Goal: Contribute content: Add original content to the website for others to see

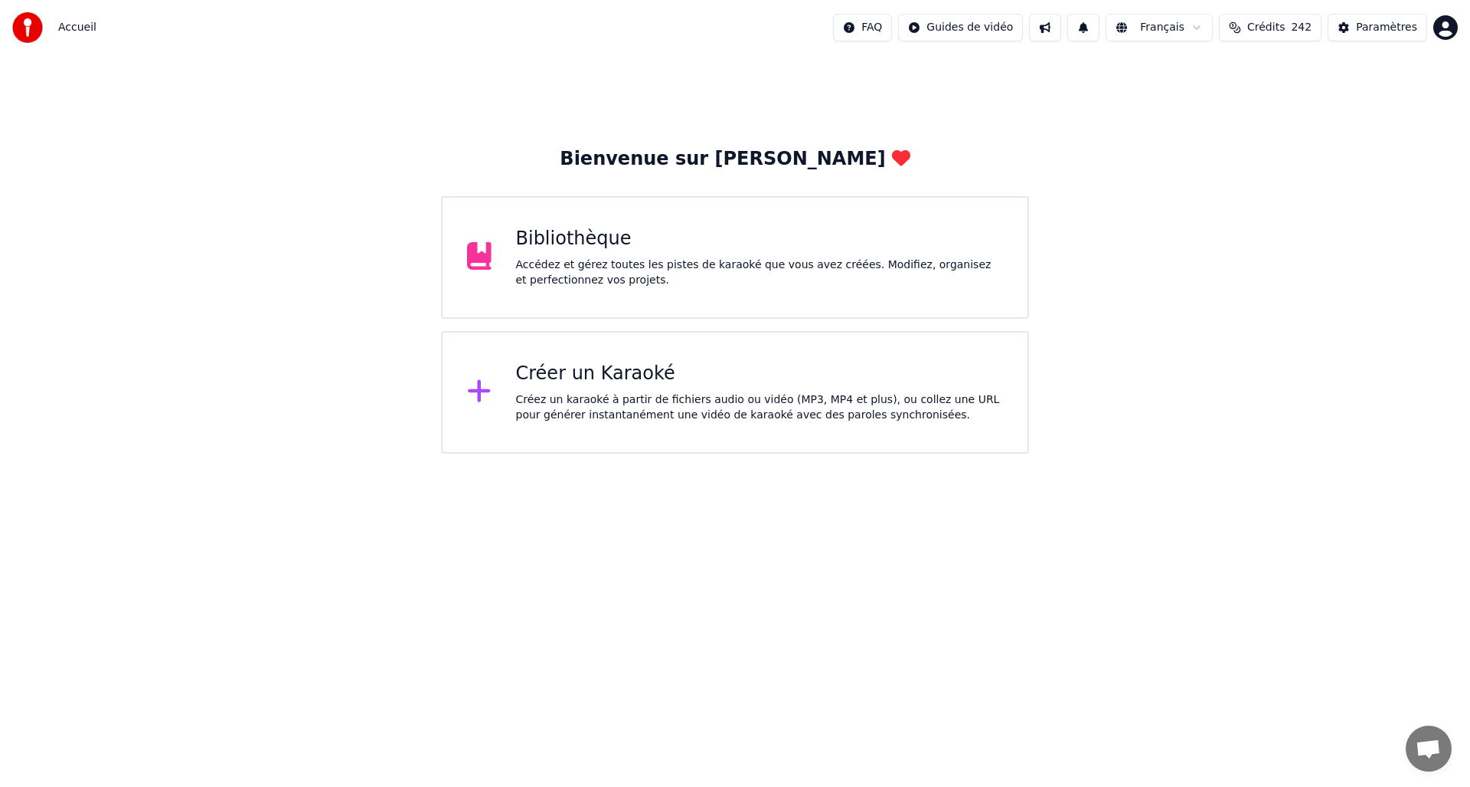
click at [696, 390] on div "Créer un Karaoké Créez un karaoké à partir de fichiers audio ou vidéo (MP3, MP4…" at bounding box center [760, 391] width 488 height 61
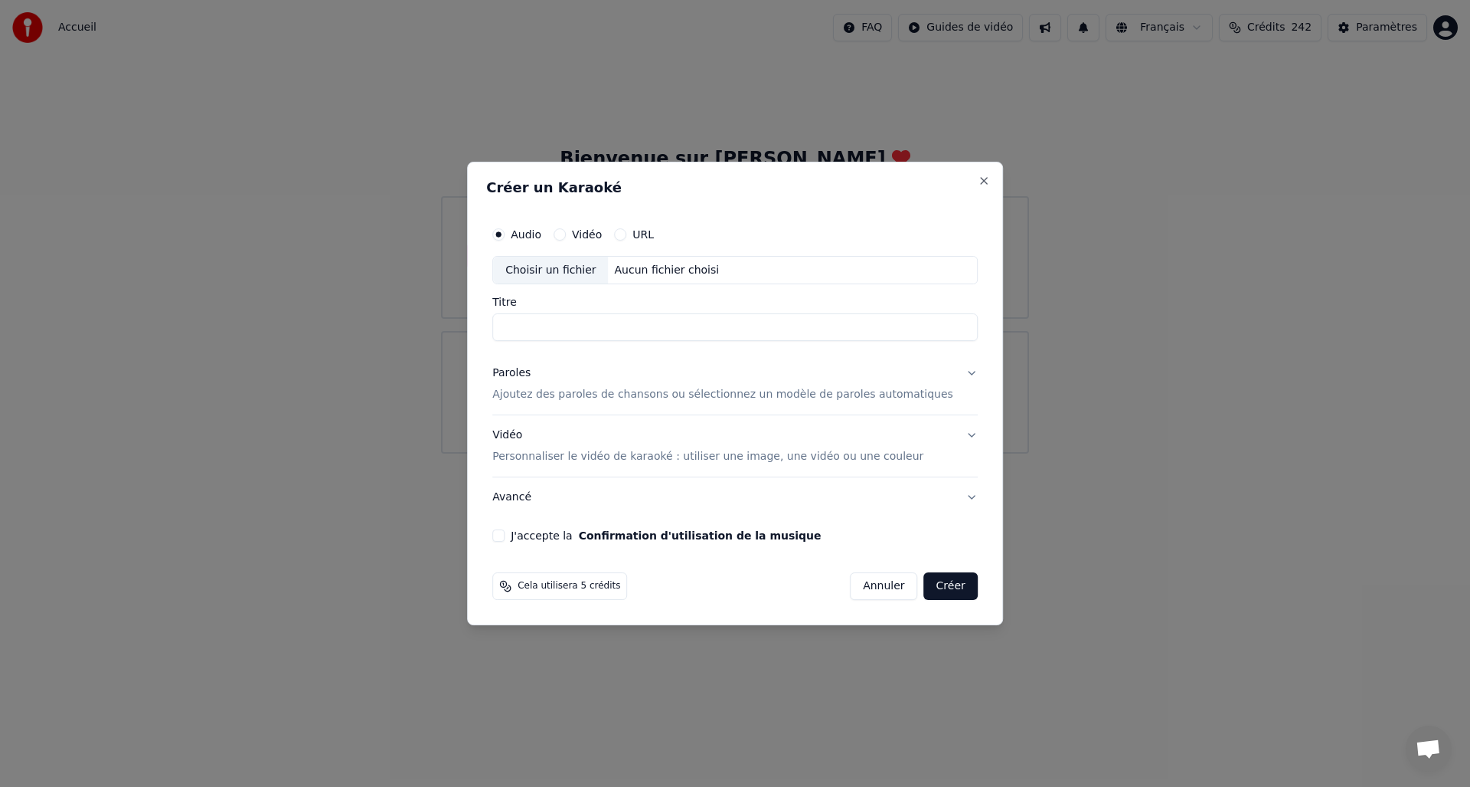
click at [572, 273] on div "Choisir un fichier" at bounding box center [550, 271] width 115 height 28
type input "**********"
click at [531, 374] on div "Paroles" at bounding box center [511, 373] width 38 height 15
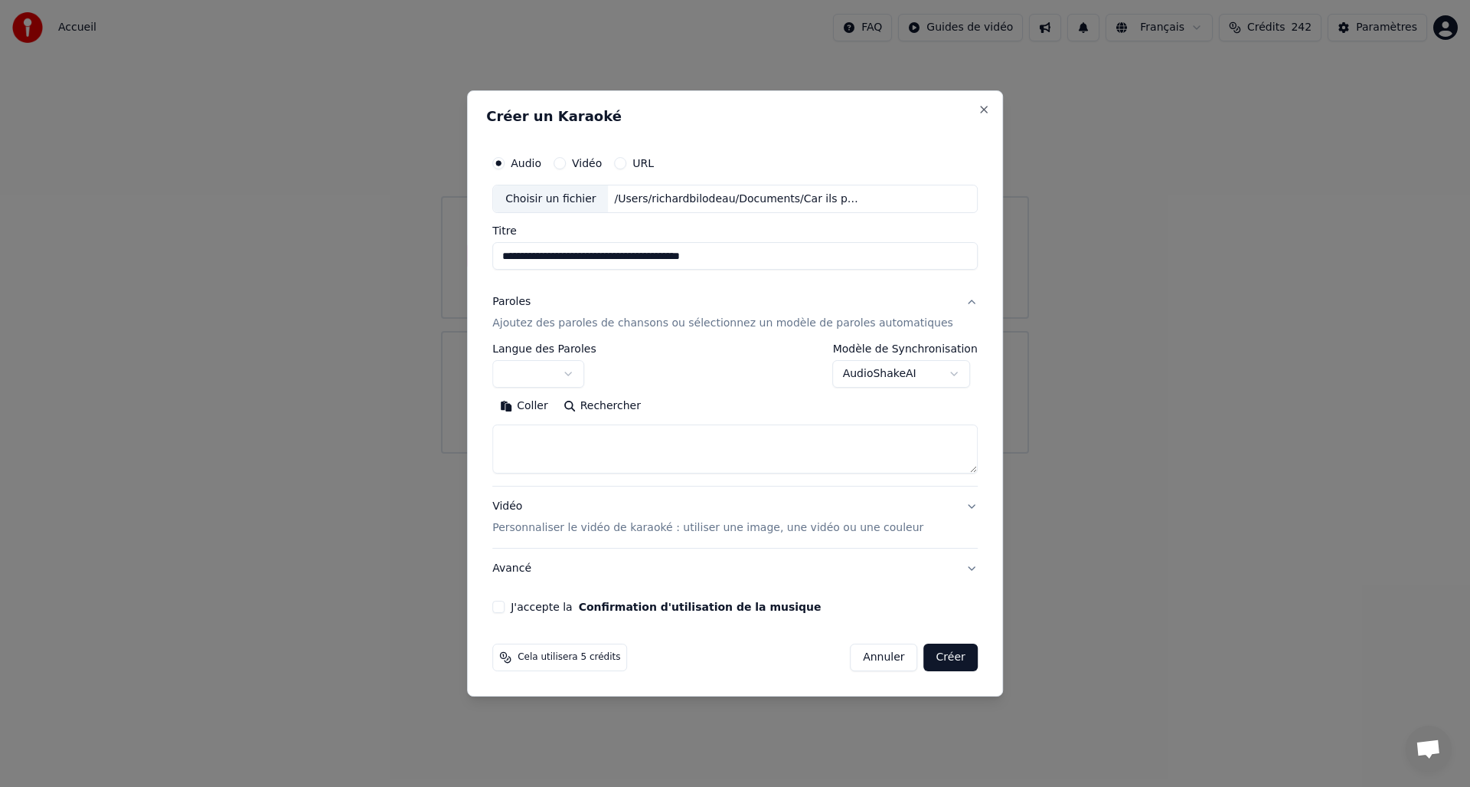
click at [540, 403] on button "Coller" at bounding box center [524, 406] width 64 height 25
click at [563, 437] on textarea at bounding box center [720, 449] width 457 height 49
click at [615, 432] on textarea at bounding box center [720, 449] width 457 height 49
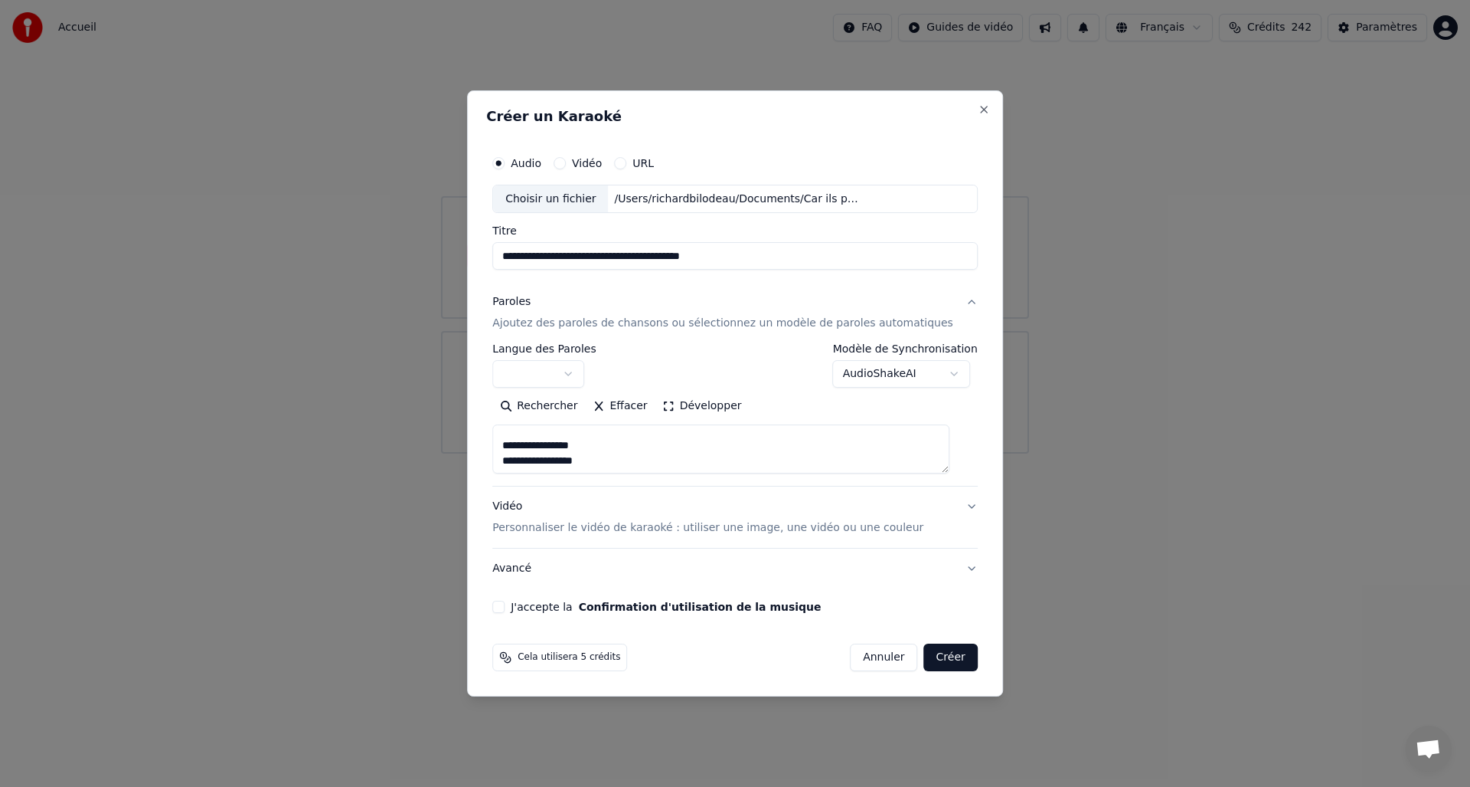
click at [646, 451] on textarea at bounding box center [720, 449] width 457 height 49
click at [633, 447] on textarea at bounding box center [720, 449] width 457 height 49
click at [609, 458] on textarea at bounding box center [720, 449] width 457 height 49
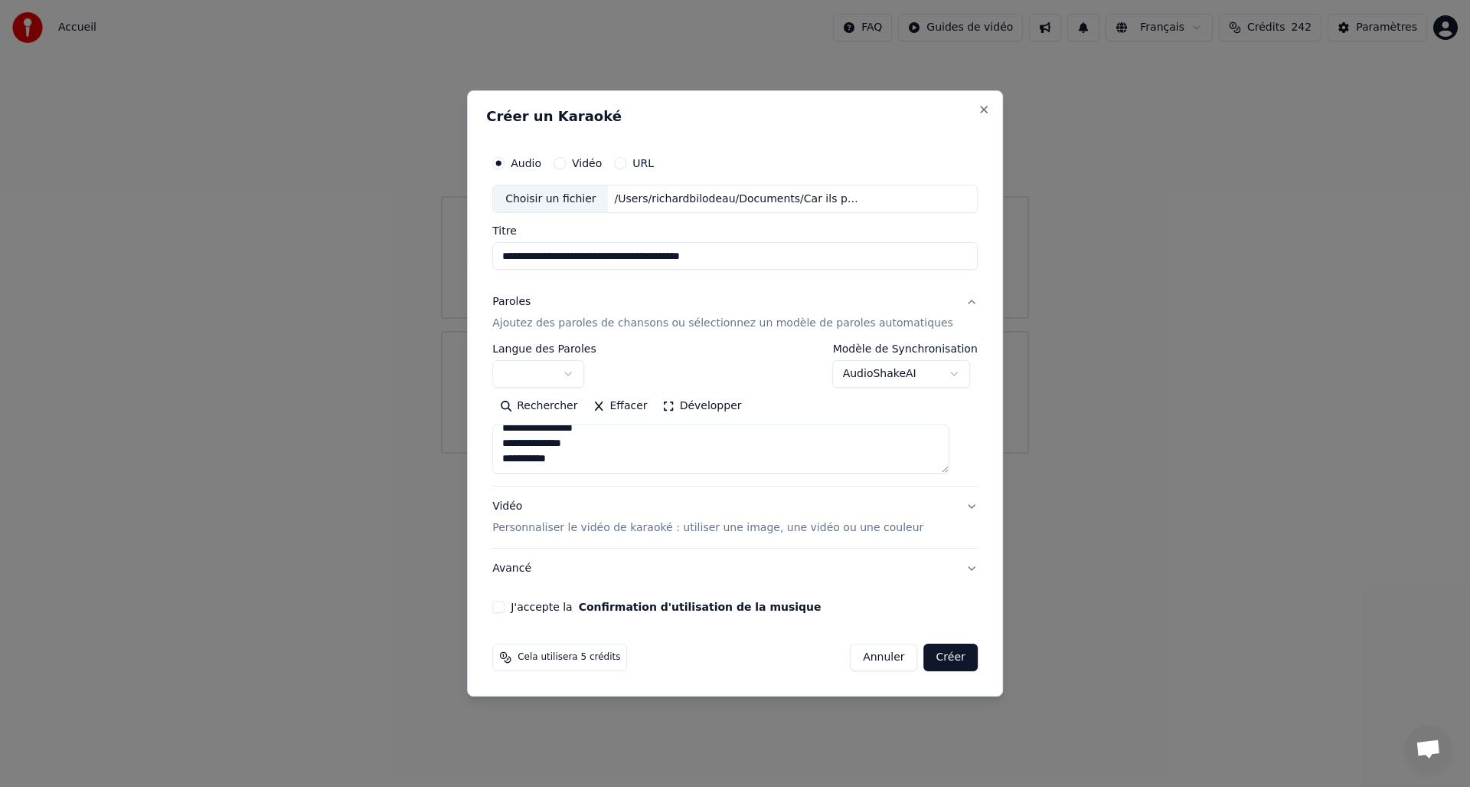
type textarea "**********"
click at [525, 502] on div "Vidéo Personnaliser le vidéo de karaoké : utiliser une image, une vidéo ou une …" at bounding box center [707, 517] width 431 height 37
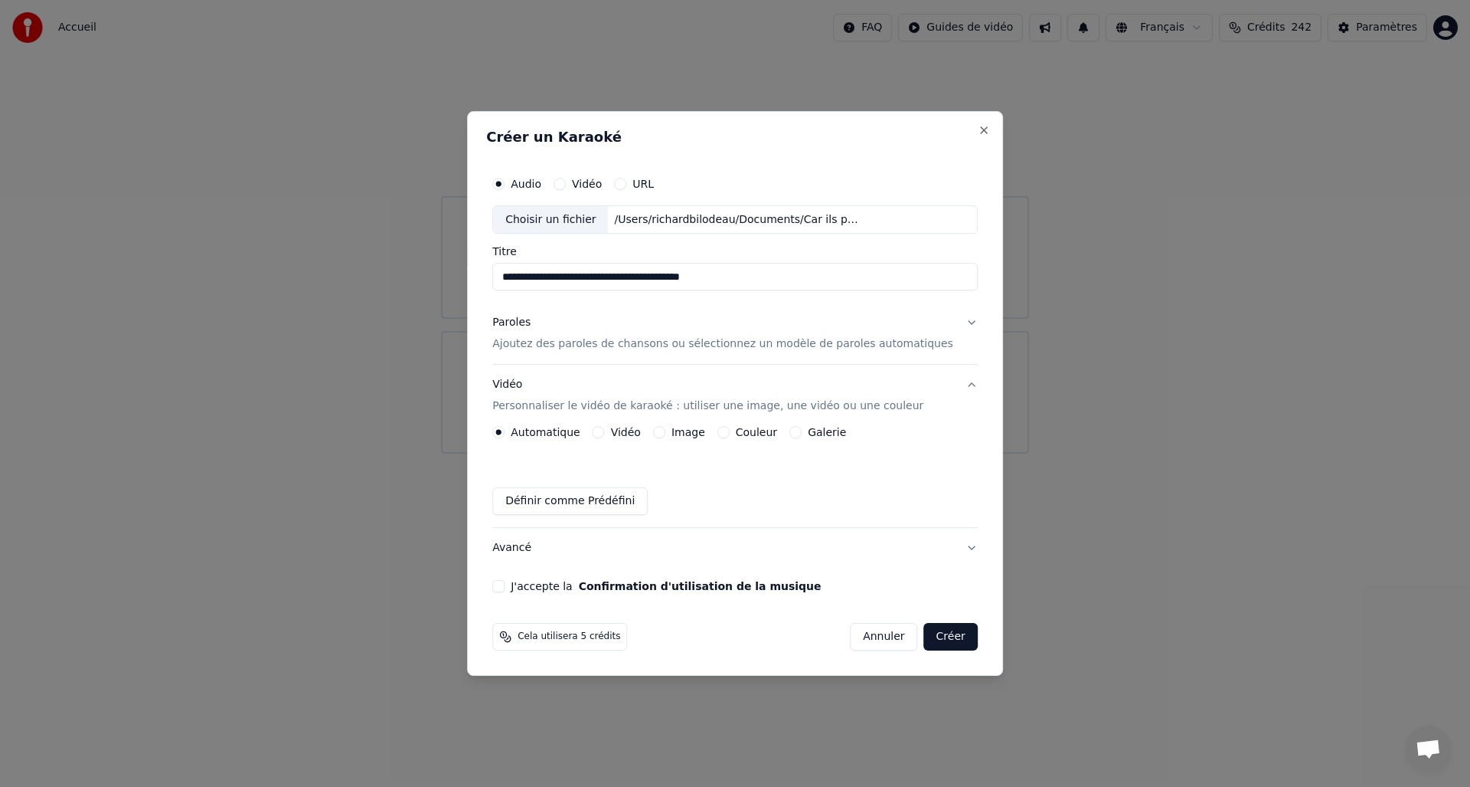
click at [666, 431] on button "Image" at bounding box center [659, 432] width 12 height 12
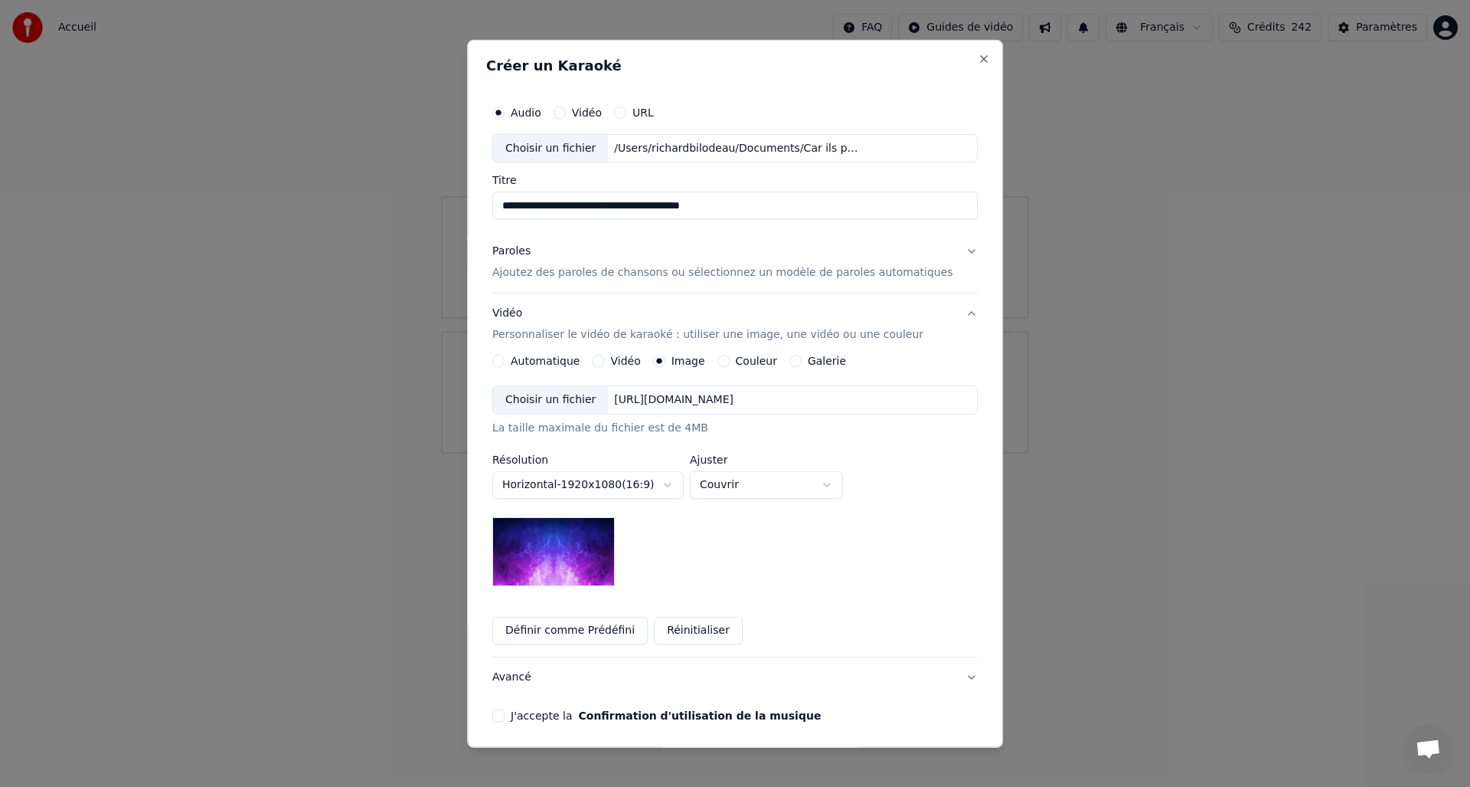
click at [548, 405] on div "Choisir un fichier" at bounding box center [550, 400] width 115 height 28
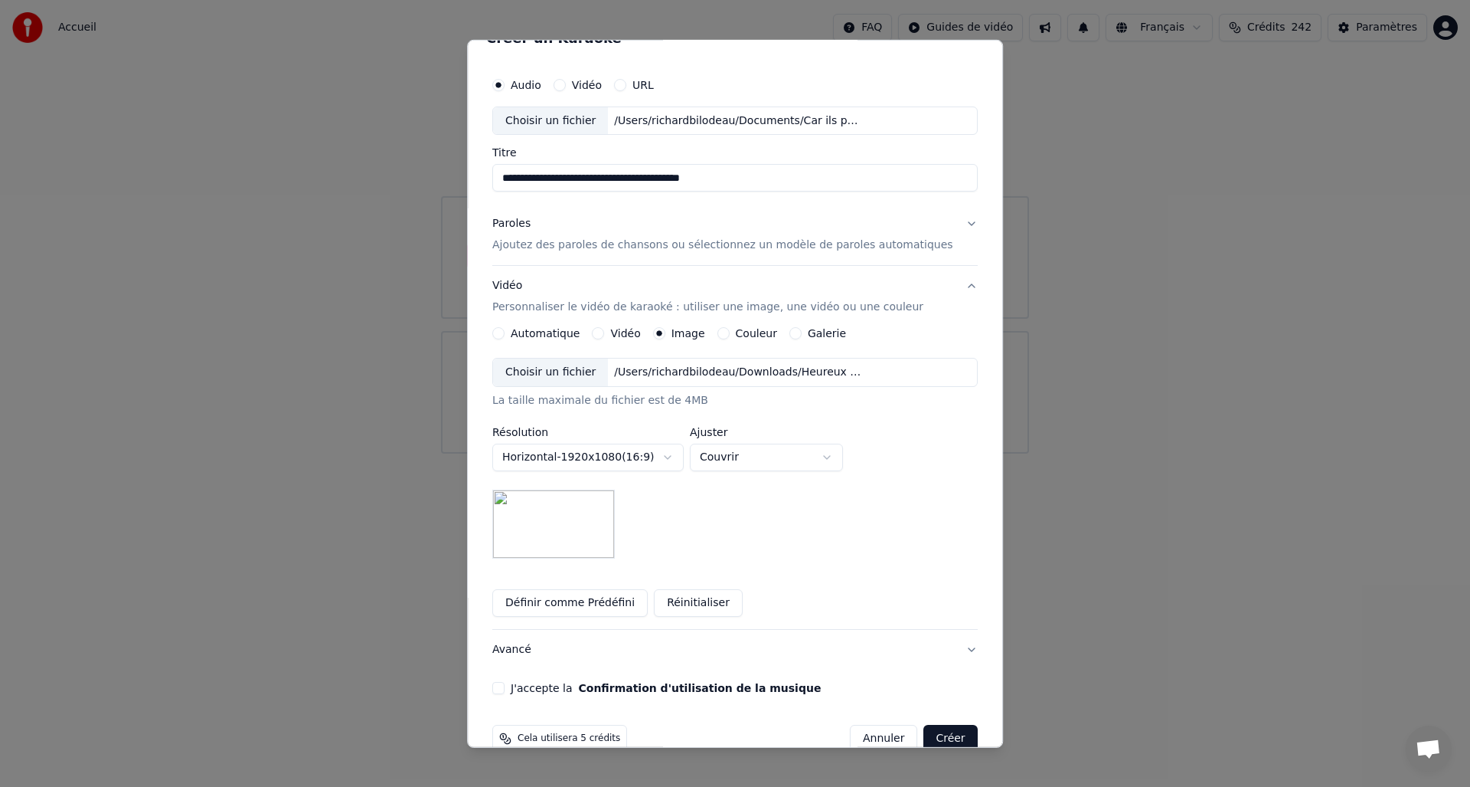
scroll to position [57, 0]
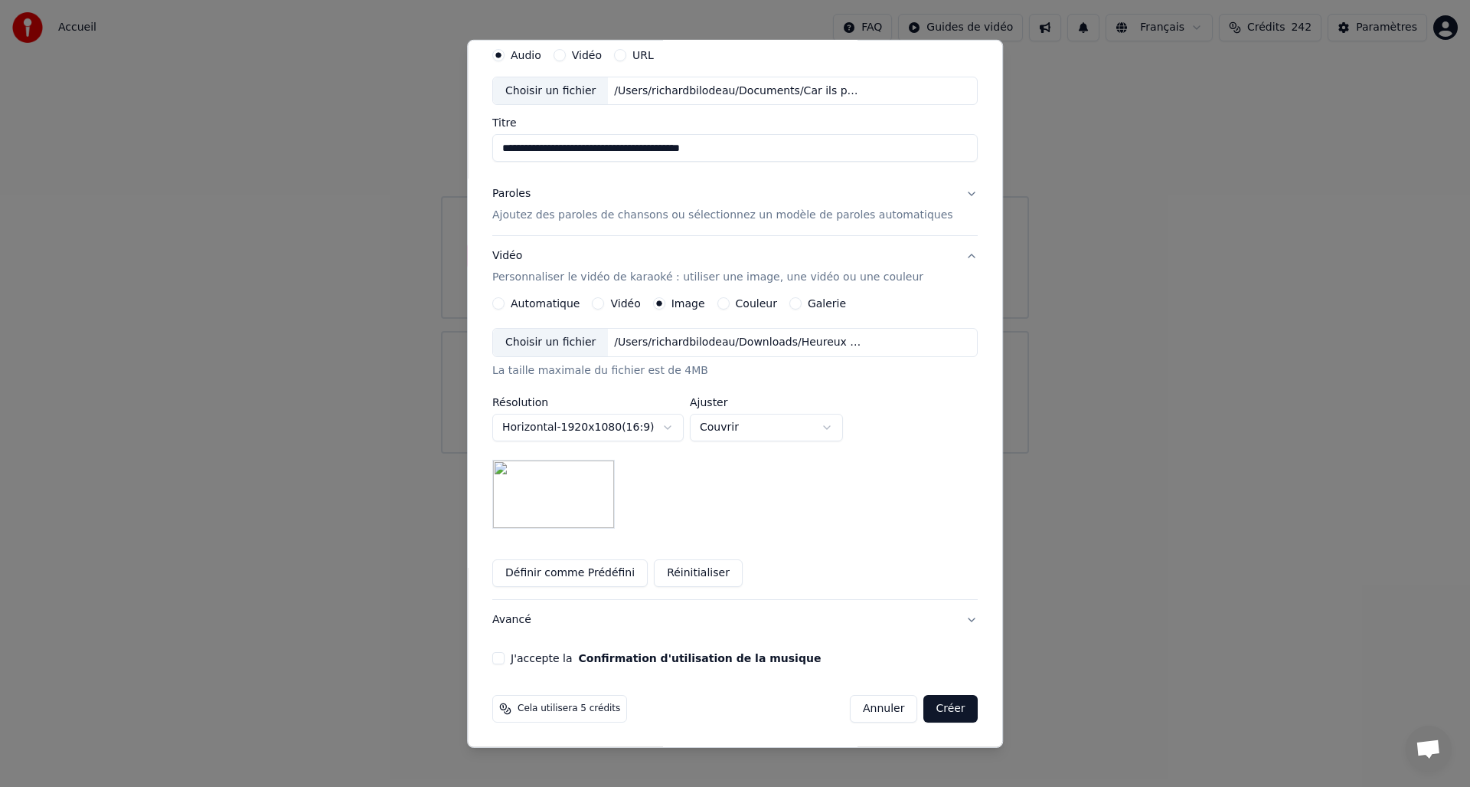
drag, startPoint x: 515, startPoint y: 659, endPoint x: 558, endPoint y: 661, distance: 42.9
click at [505, 659] on button "J'accepte la Confirmation d'utilisation de la musique" at bounding box center [498, 658] width 12 height 12
click at [940, 716] on button "Créer" at bounding box center [951, 709] width 54 height 28
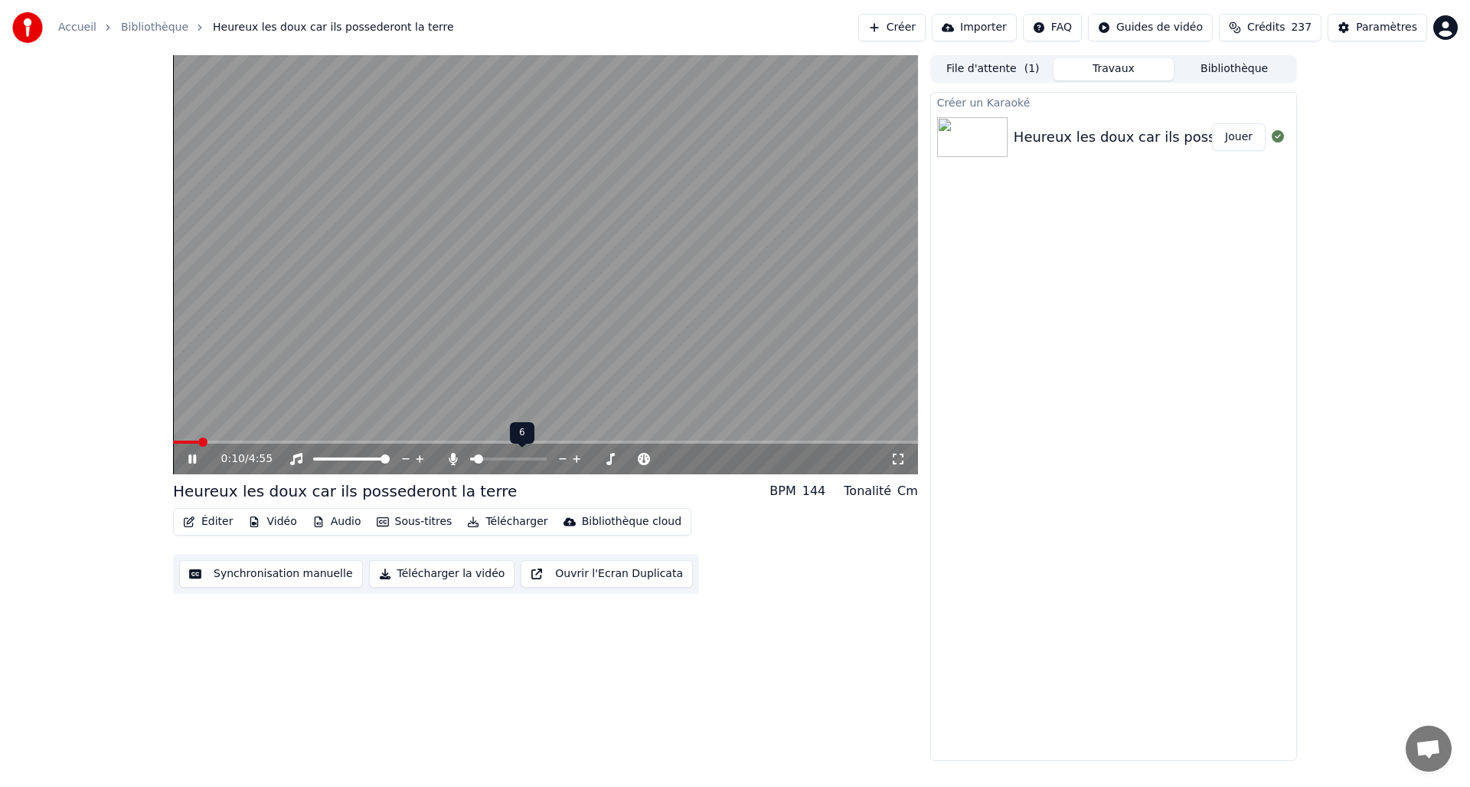
click at [474, 457] on span at bounding box center [478, 458] width 9 height 9
click at [453, 456] on icon at bounding box center [453, 459] width 8 height 12
click at [452, 455] on icon at bounding box center [453, 459] width 15 height 12
click at [457, 459] on icon at bounding box center [453, 459] width 15 height 12
click at [454, 456] on icon at bounding box center [453, 459] width 15 height 12
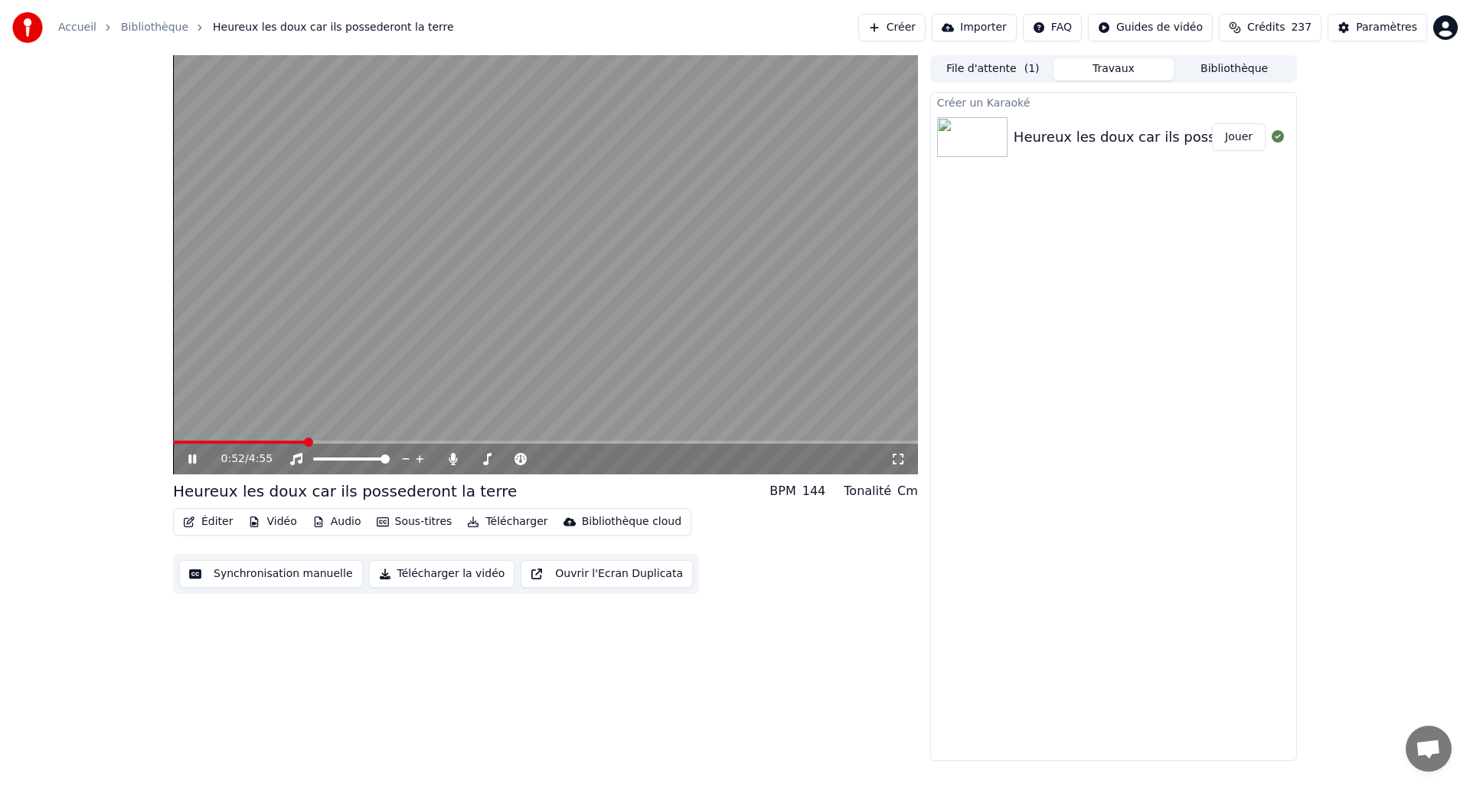
drag, startPoint x: 194, startPoint y: 457, endPoint x: 254, endPoint y: 455, distance: 60.5
click at [196, 456] on icon at bounding box center [192, 458] width 8 height 9
click at [331, 522] on button "Audio" at bounding box center [336, 521] width 61 height 21
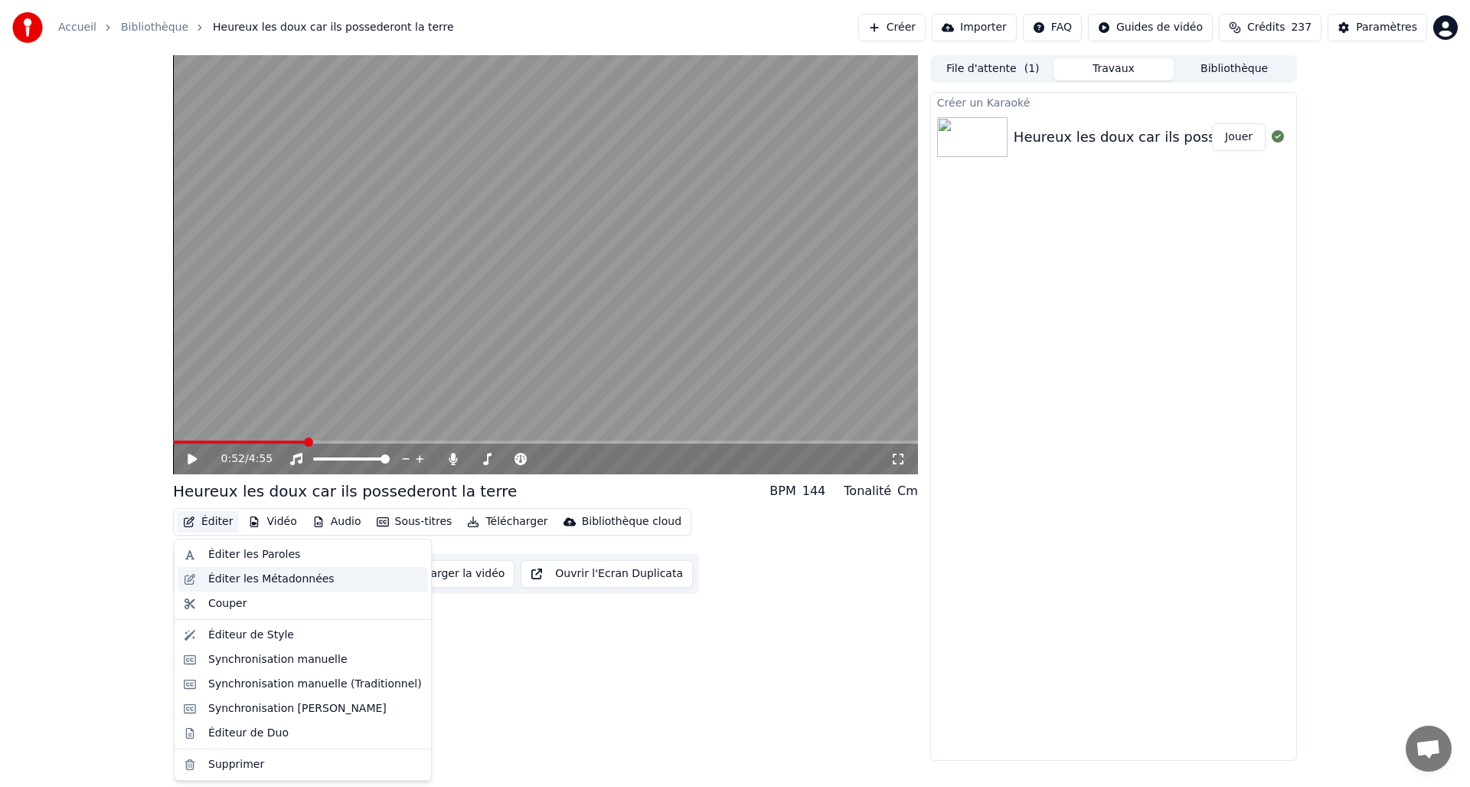
click at [271, 578] on div "Éditer les Métadonnées" at bounding box center [271, 578] width 126 height 15
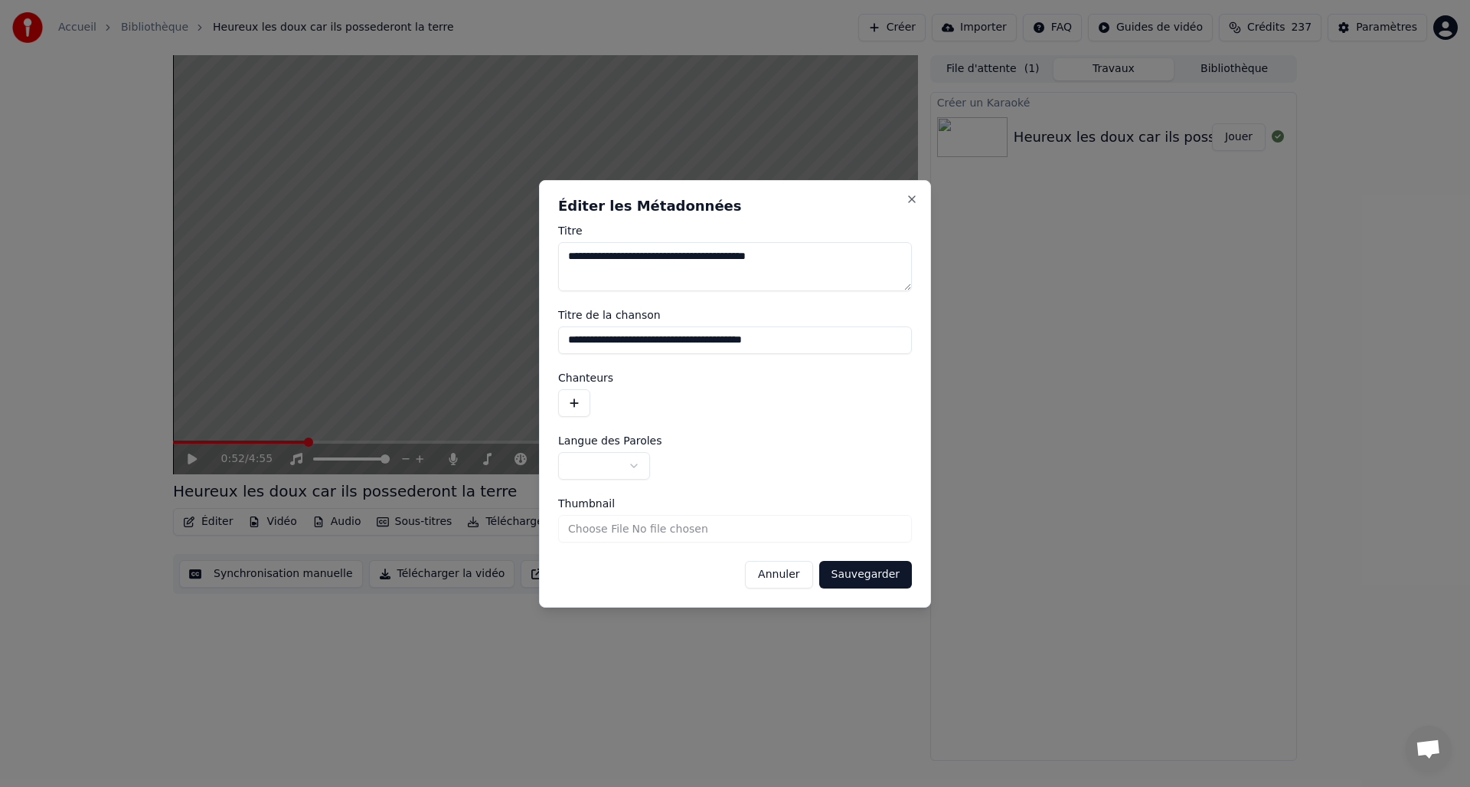
click at [790, 574] on button "Annuler" at bounding box center [778, 575] width 67 height 28
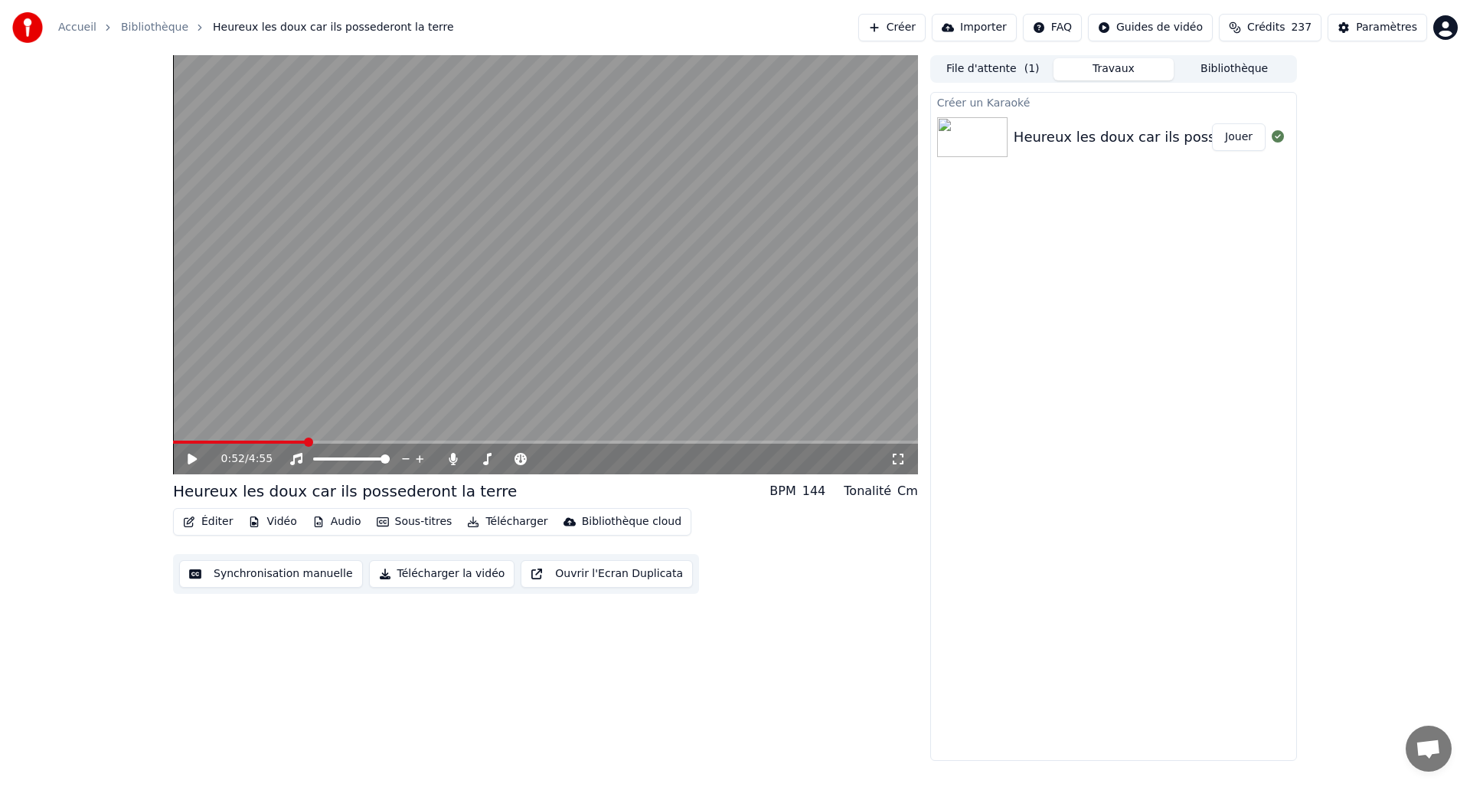
click at [332, 522] on button "Audio" at bounding box center [336, 521] width 61 height 21
click at [1372, 534] on div "0:52 / 4:55 Heureux les doux car ils possederont la terre BPM 144 Tonalité Cm É…" at bounding box center [735, 407] width 1470 height 705
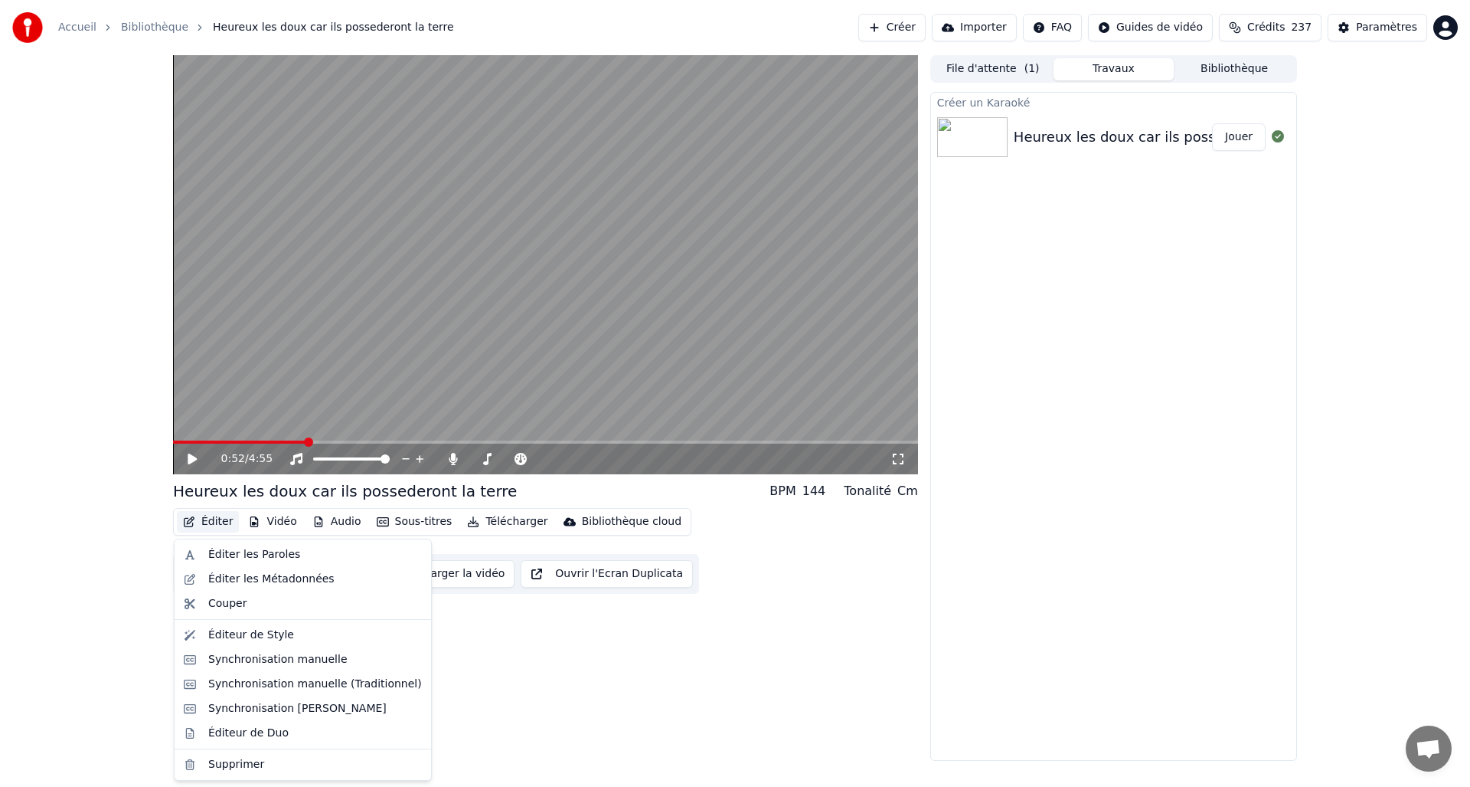
click at [209, 522] on button "Éditer" at bounding box center [208, 521] width 62 height 21
click at [244, 554] on div "Éditer les Paroles" at bounding box center [254, 554] width 92 height 15
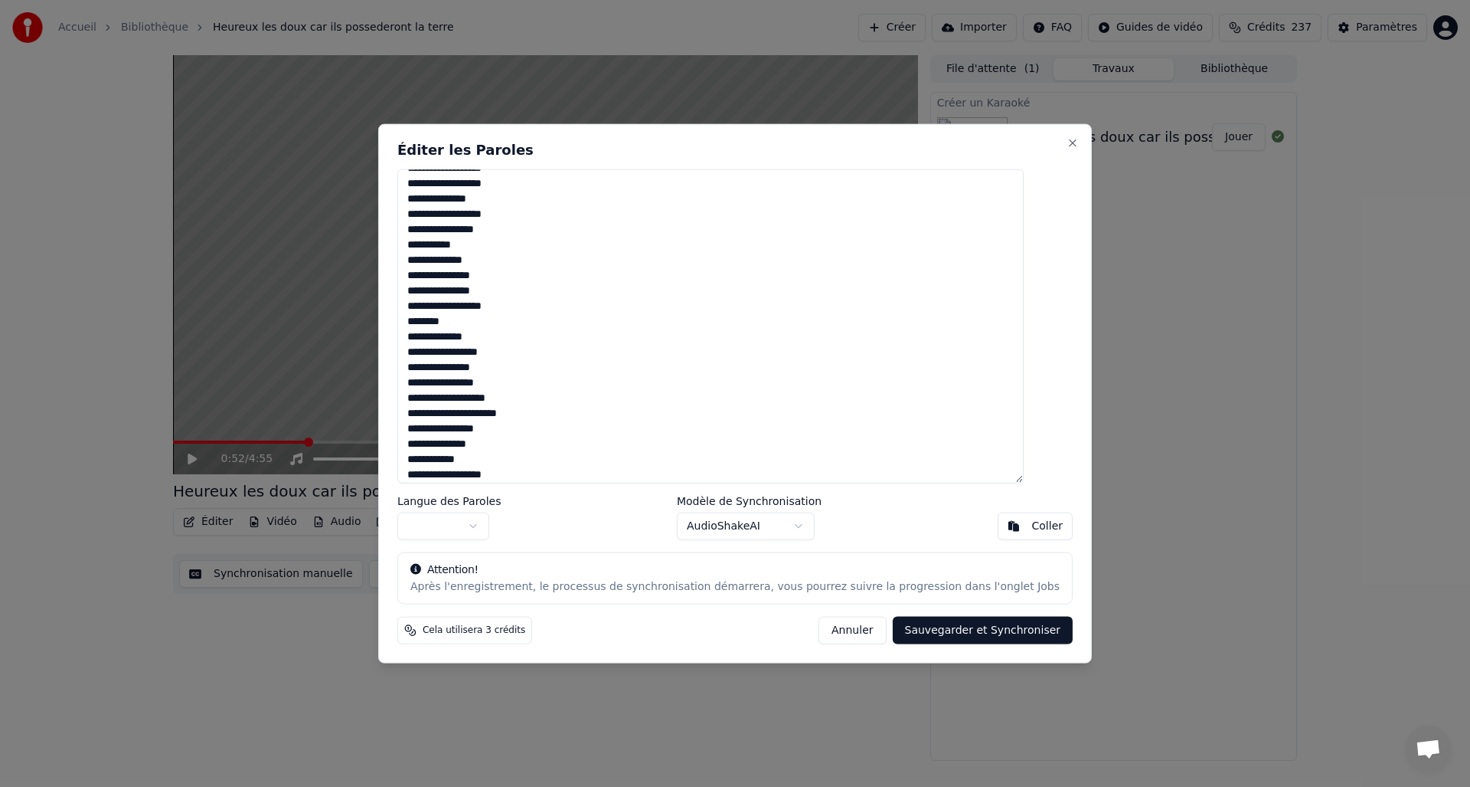
scroll to position [939, 0]
drag, startPoint x: 430, startPoint y: 182, endPoint x: 608, endPoint y: 496, distance: 361.2
click at [610, 509] on div "Éditer les Paroles Langue des Paroles Modèle de Synchronisation AudioShakeAI [P…" at bounding box center [735, 393] width 714 height 540
type textarea "*"
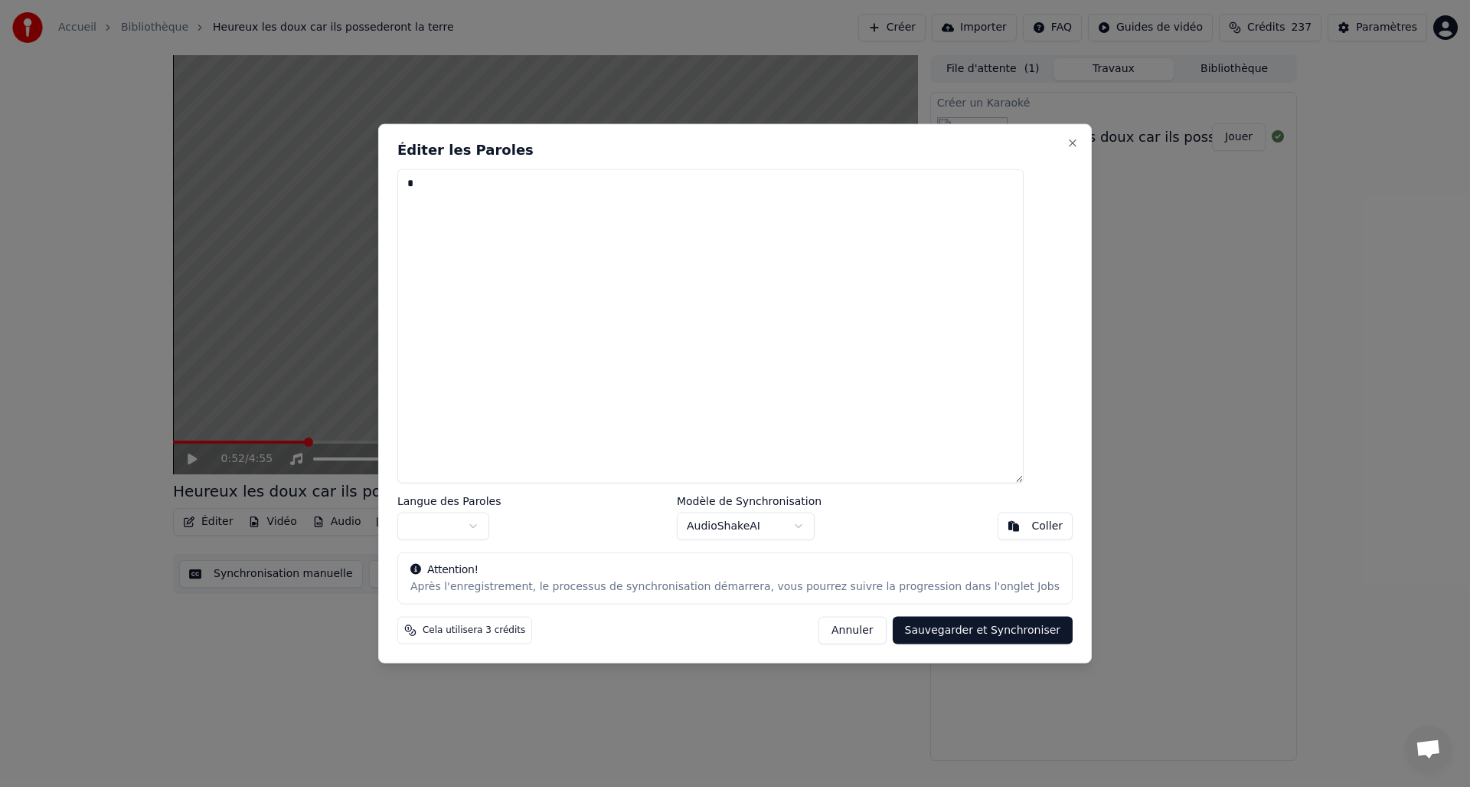
scroll to position [0, 0]
drag, startPoint x: 830, startPoint y: 633, endPoint x: 788, endPoint y: 616, distance: 45.7
click at [829, 633] on button "Annuler" at bounding box center [852, 631] width 67 height 28
type textarea "**********"
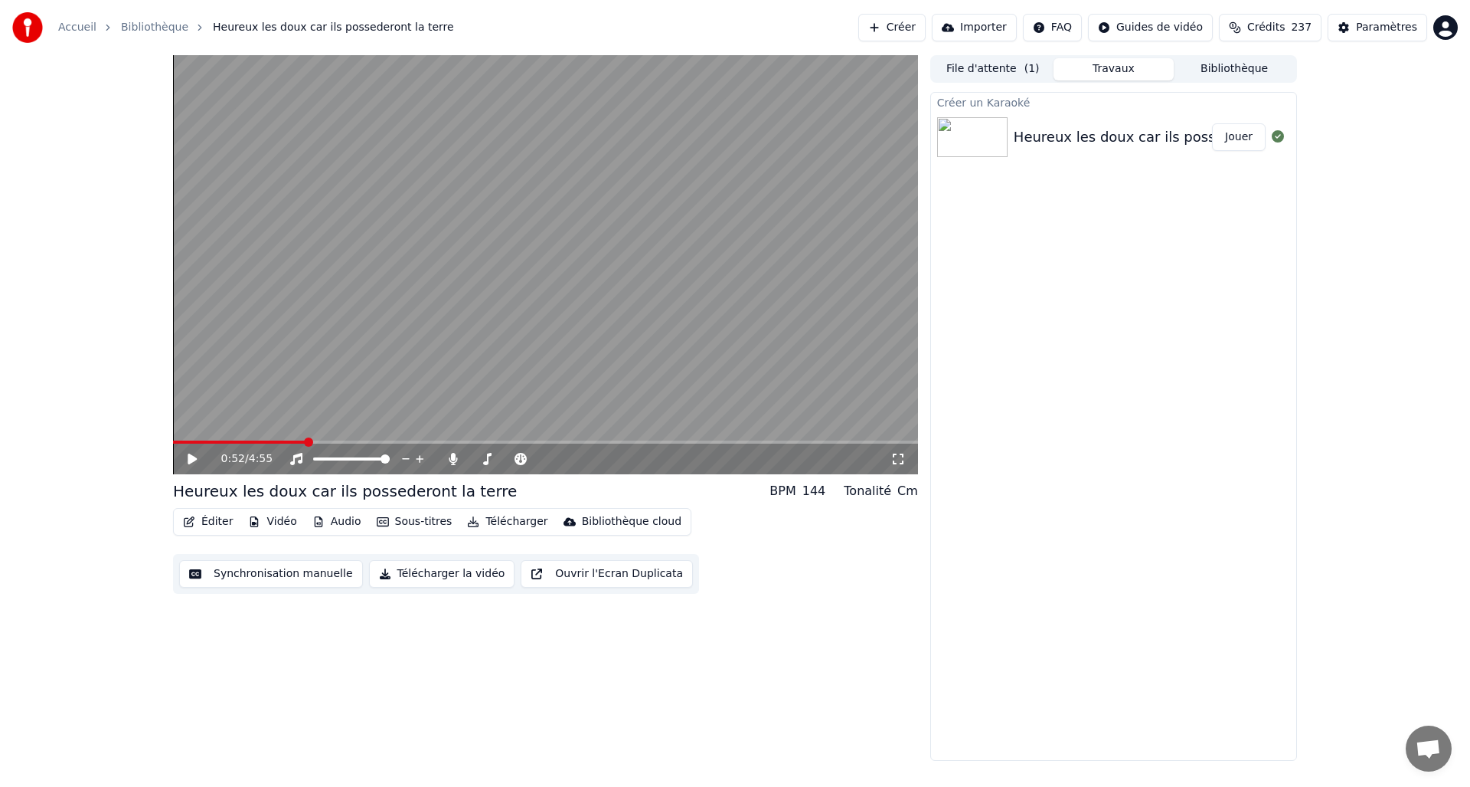
click at [197, 517] on button "Éditer" at bounding box center [208, 521] width 62 height 21
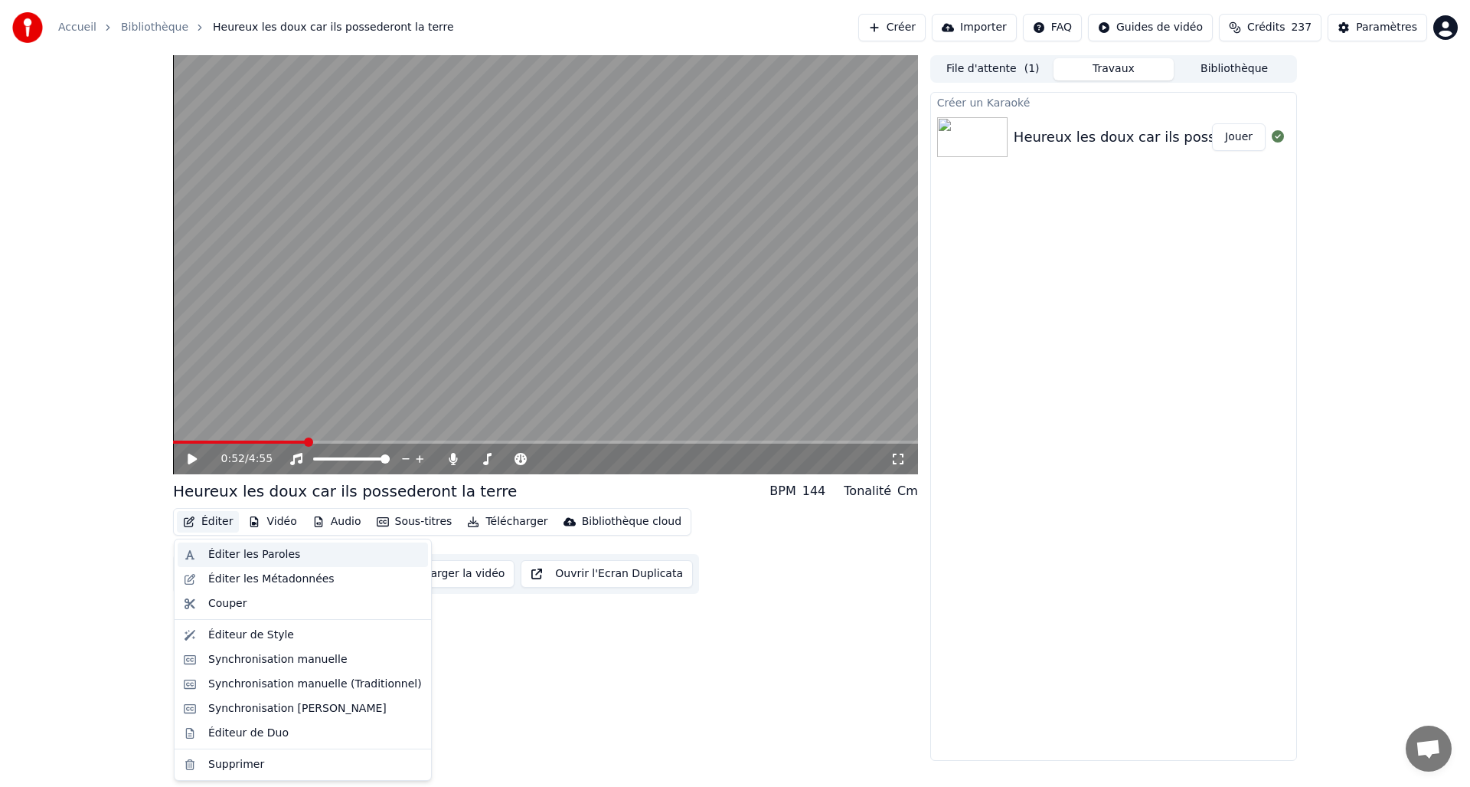
click at [249, 554] on div "Éditer les Paroles" at bounding box center [254, 554] width 92 height 15
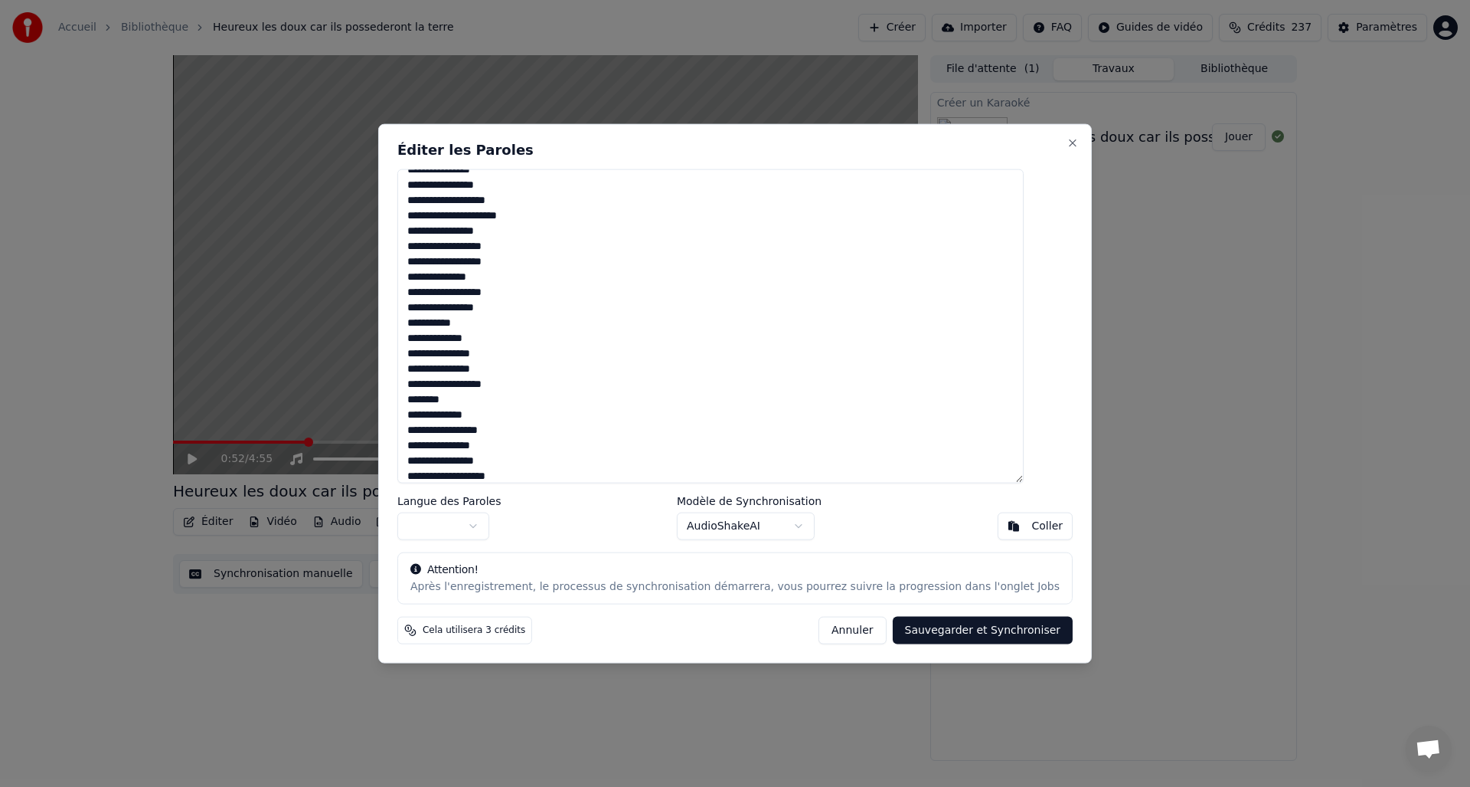
scroll to position [939, 0]
drag, startPoint x: 433, startPoint y: 184, endPoint x: 628, endPoint y: 551, distance: 415.2
click at [628, 551] on div "Éditer les Paroles Langue des Paroles Modèle de Synchronisation AudioShakeAI [P…" at bounding box center [735, 393] width 714 height 540
click at [834, 636] on button "Annuler" at bounding box center [852, 631] width 67 height 28
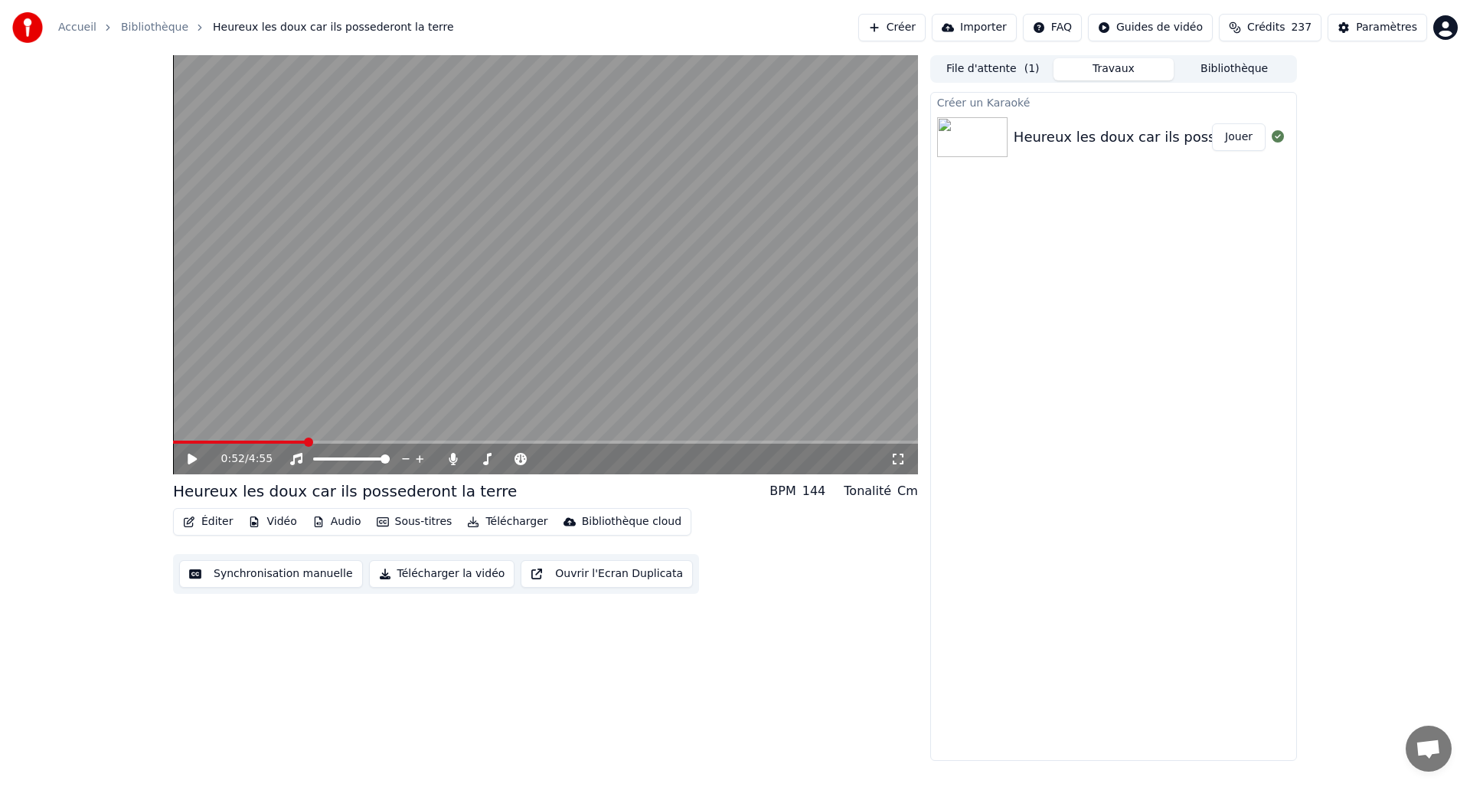
click at [915, 31] on button "Créer" at bounding box center [892, 28] width 67 height 28
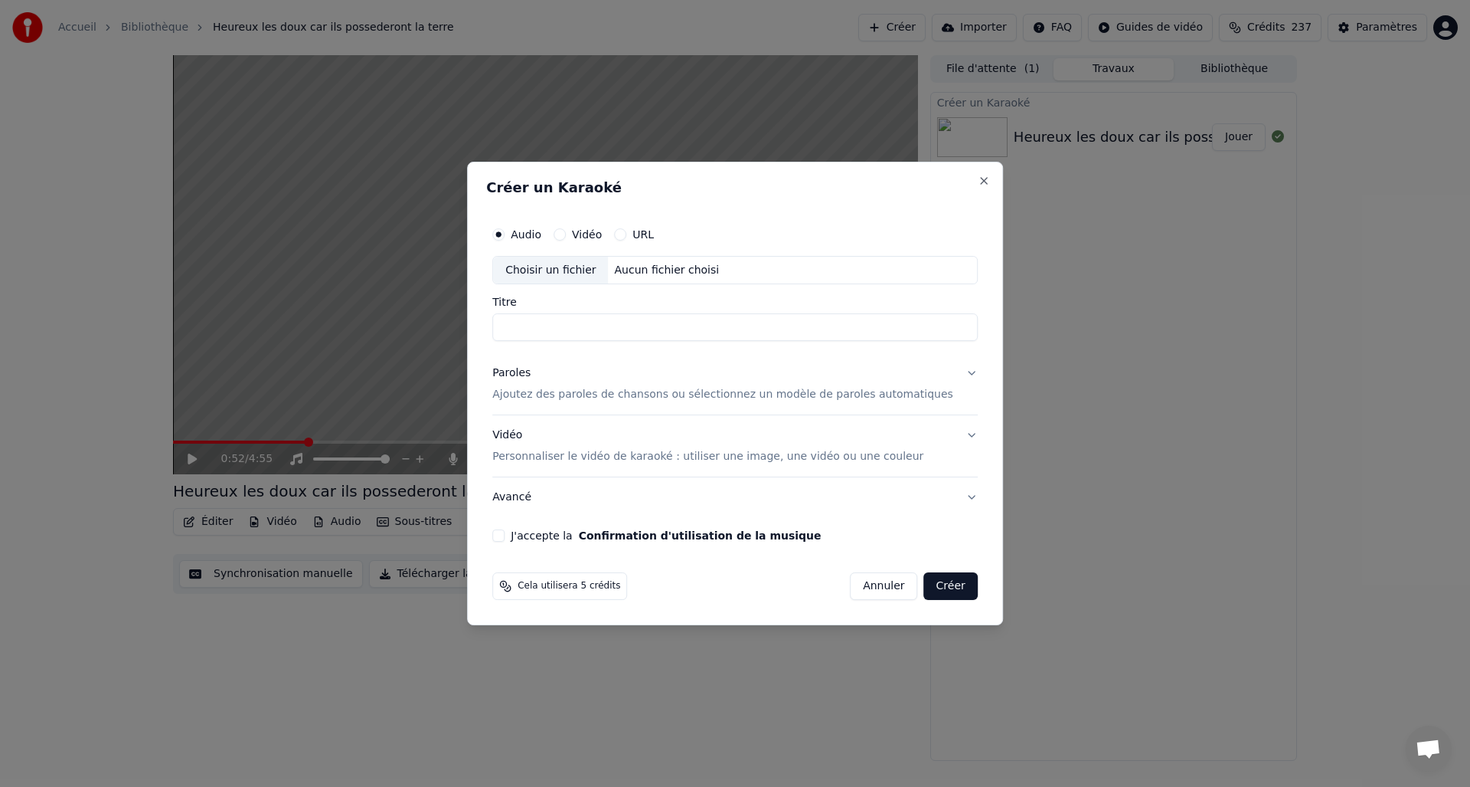
click at [554, 268] on div "Choisir un fichier" at bounding box center [550, 271] width 115 height 28
drag, startPoint x: 605, startPoint y: 329, endPoint x: 467, endPoint y: 332, distance: 137.9
click at [467, 332] on body "**********" at bounding box center [735, 393] width 1470 height 787
click at [662, 326] on input "**********" at bounding box center [735, 328] width 486 height 28
click at [842, 335] on input "**********" at bounding box center [735, 328] width 486 height 28
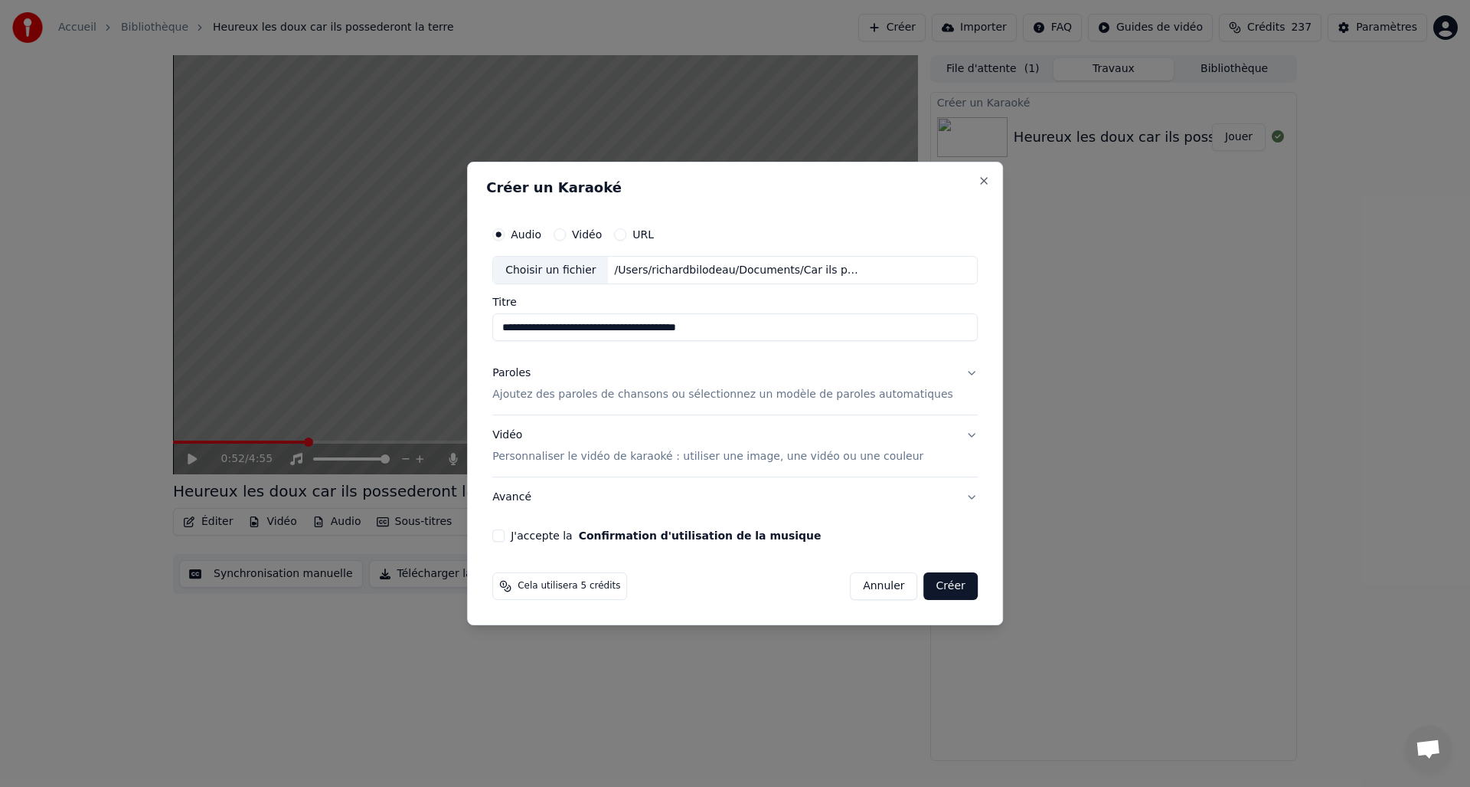
type input "**********"
drag, startPoint x: 530, startPoint y: 373, endPoint x: 537, endPoint y: 368, distance: 8.3
click at [529, 373] on div "Paroles" at bounding box center [511, 373] width 38 height 15
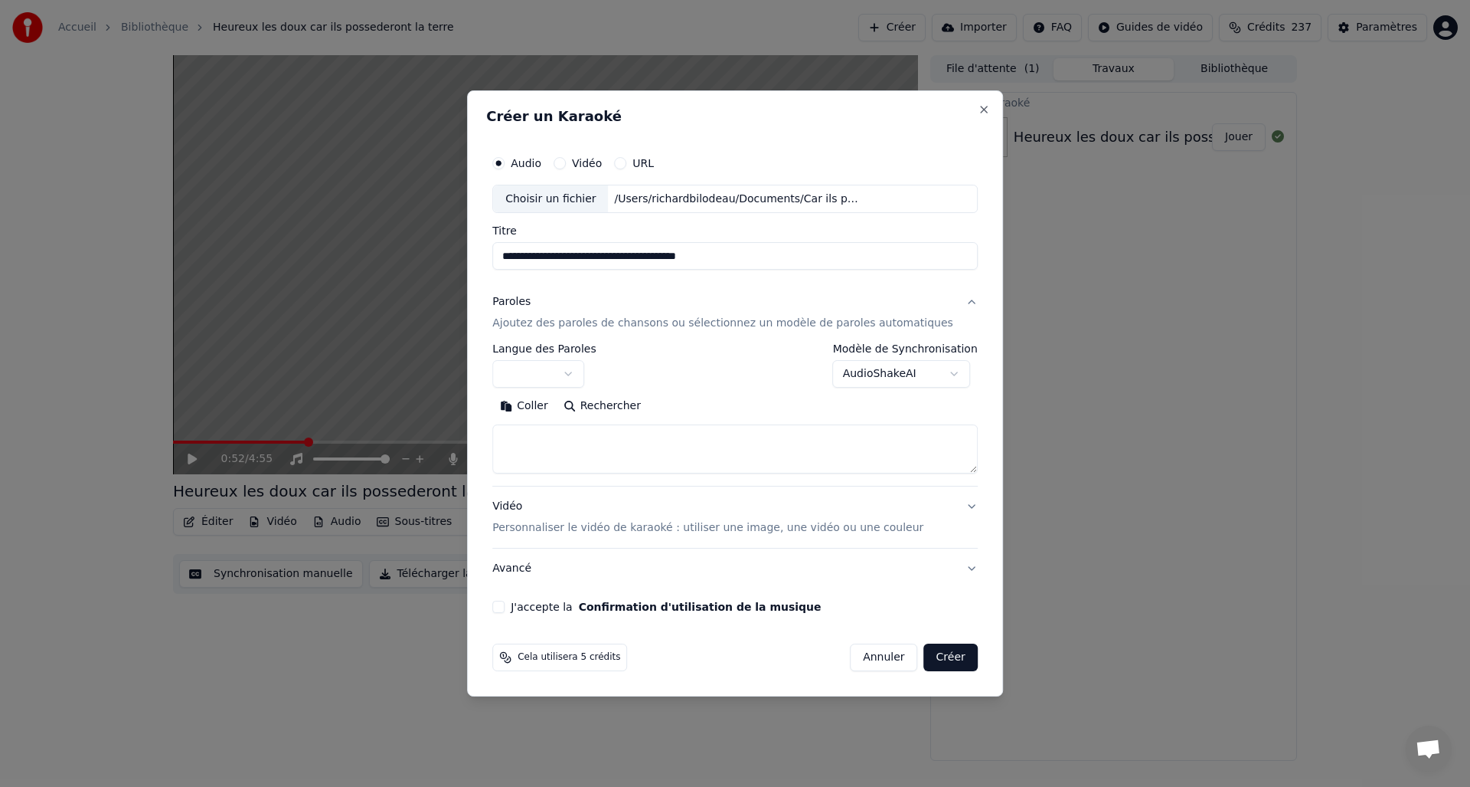
click at [554, 406] on button "Coller" at bounding box center [524, 406] width 64 height 25
type textarea "**********"
click at [522, 505] on div "Vidéo Personnaliser le vidéo de karaoké : utiliser une image, une vidéo ou une …" at bounding box center [707, 517] width 431 height 37
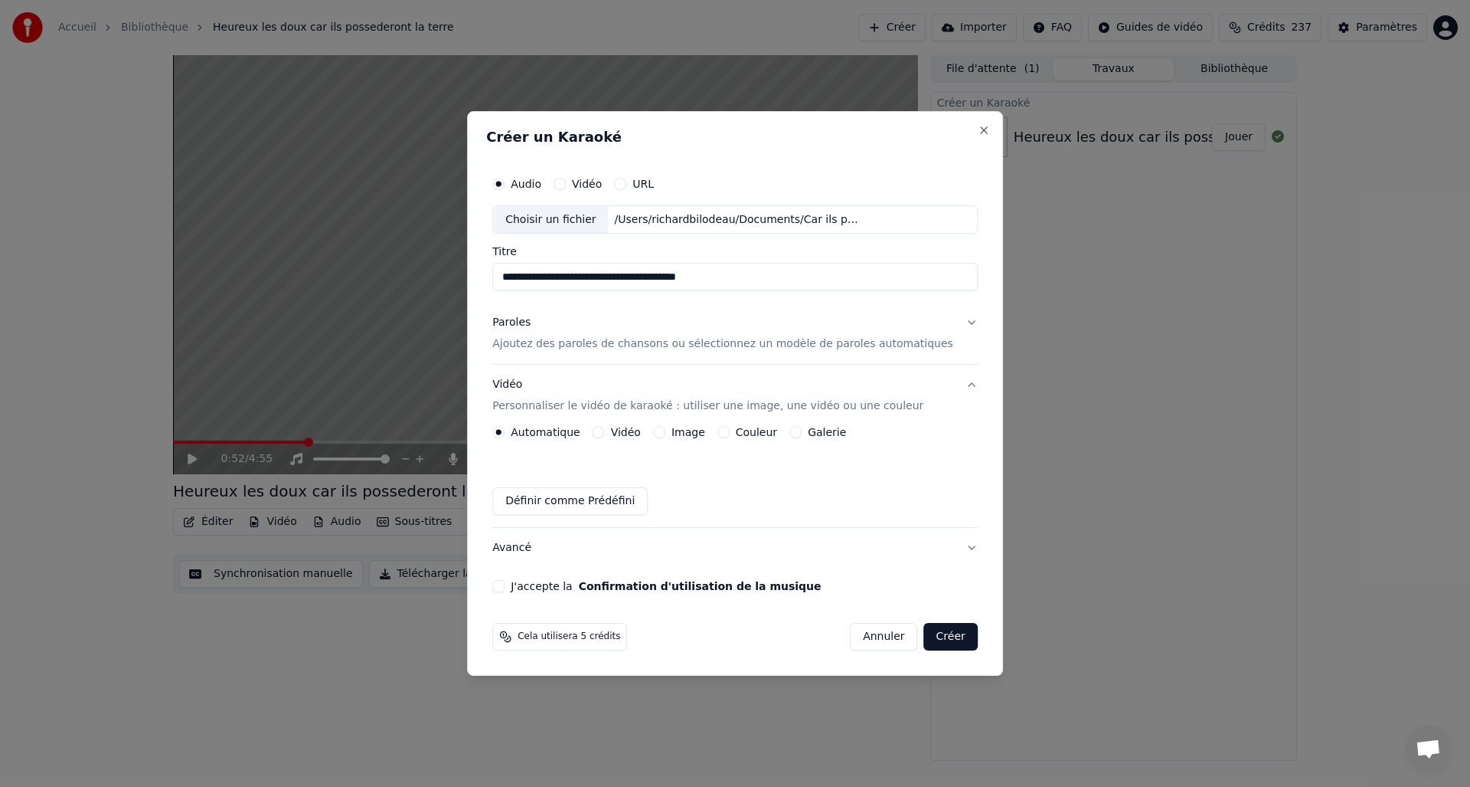
click at [666, 433] on button "Image" at bounding box center [659, 432] width 12 height 12
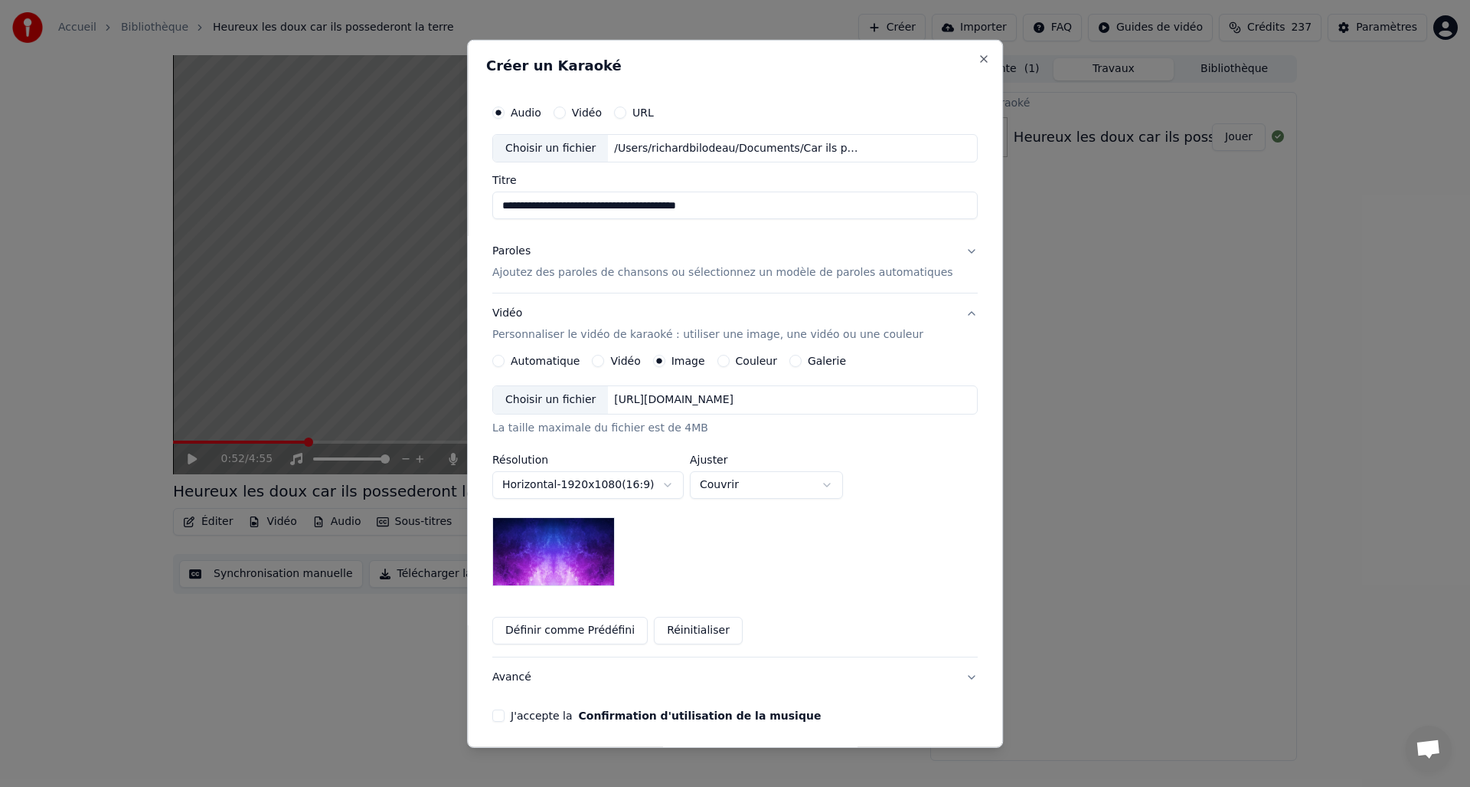
click at [566, 400] on div "Choisir un fichier" at bounding box center [550, 400] width 115 height 28
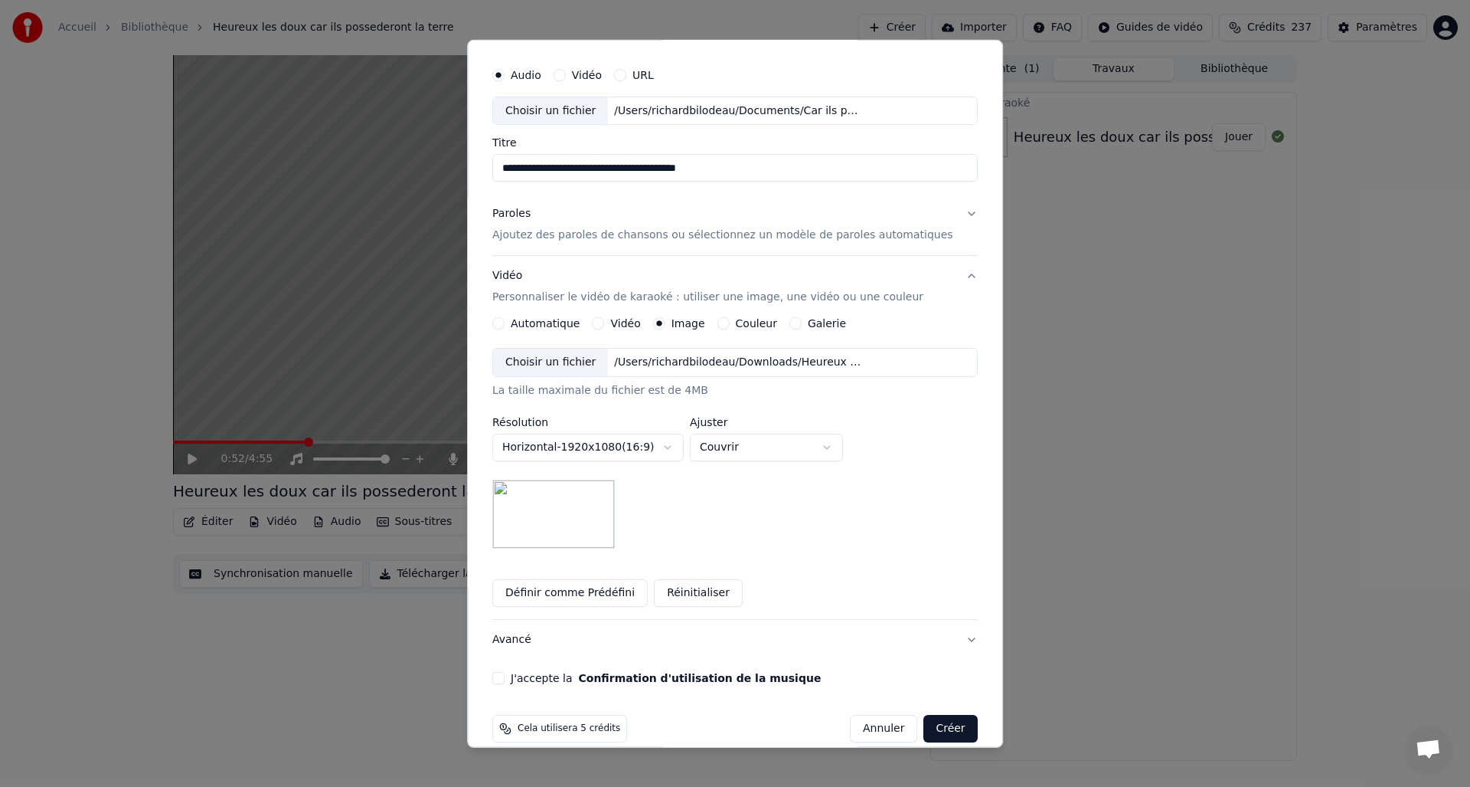
scroll to position [57, 0]
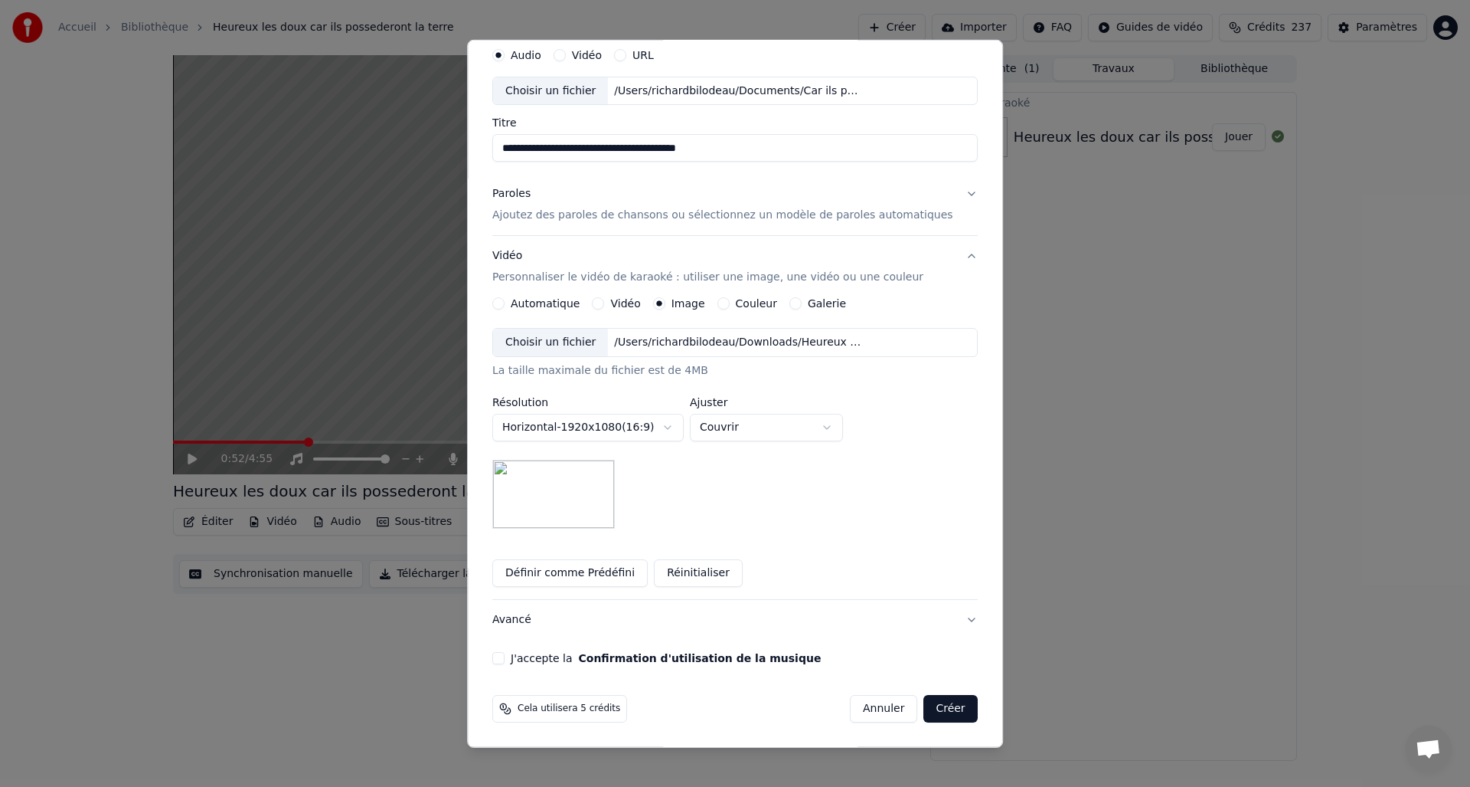
drag, startPoint x: 512, startPoint y: 658, endPoint x: 523, endPoint y: 657, distance: 11.5
click at [505, 658] on button "J'accepte la Confirmation d'utilisation de la musique" at bounding box center [498, 658] width 12 height 12
click at [937, 714] on button "Créer" at bounding box center [951, 709] width 54 height 28
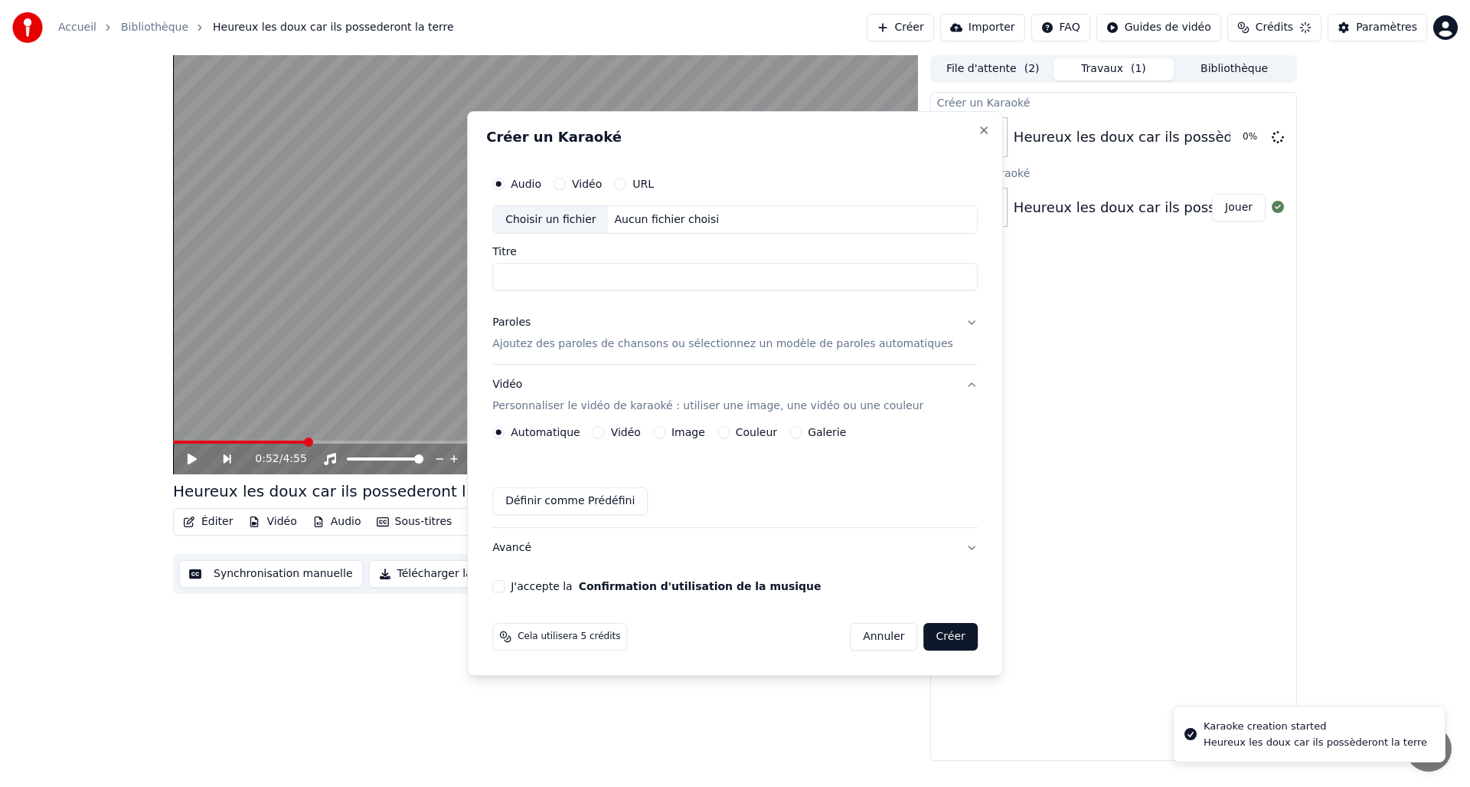
scroll to position [0, 0]
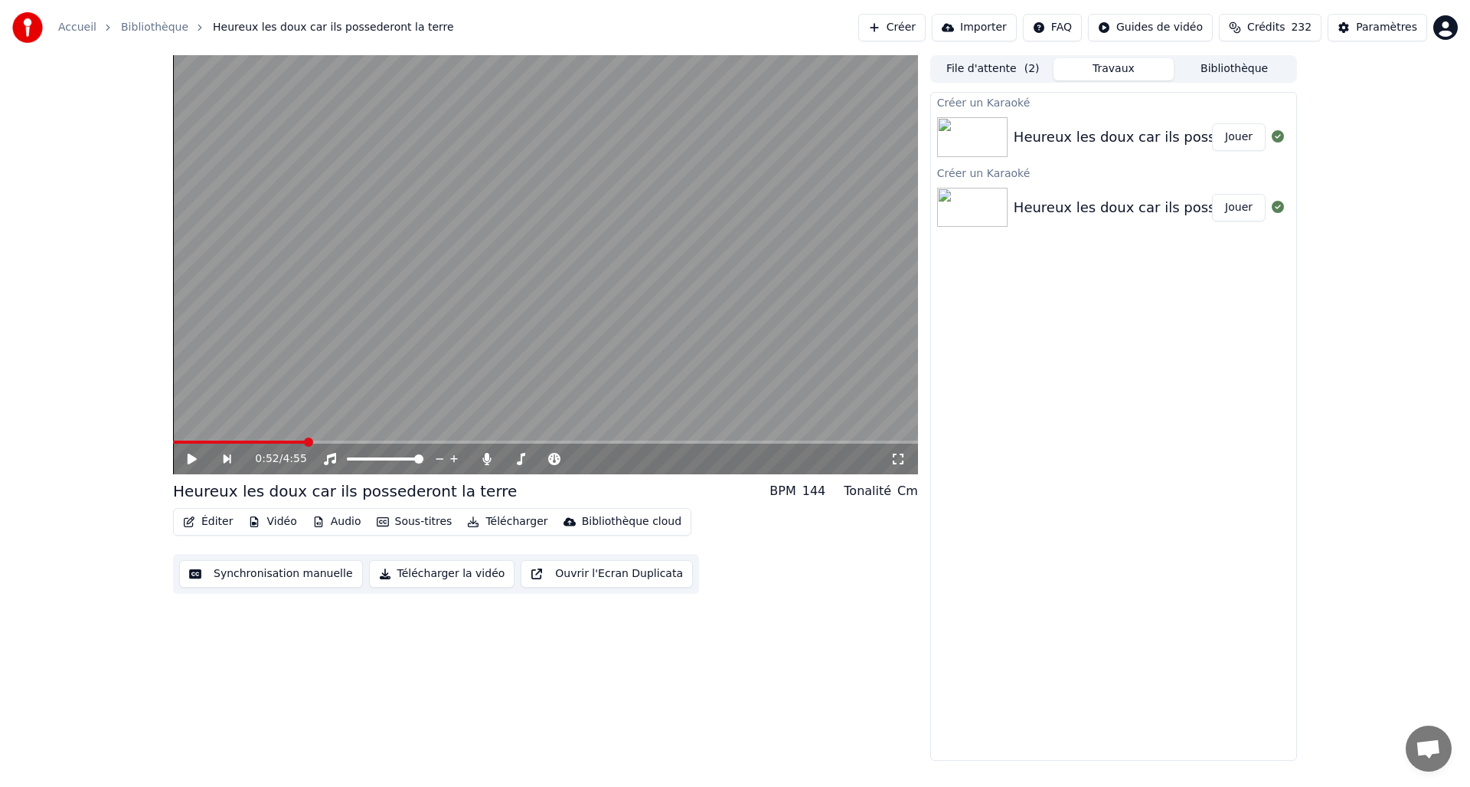
click at [1228, 143] on button "Jouer" at bounding box center [1239, 137] width 54 height 28
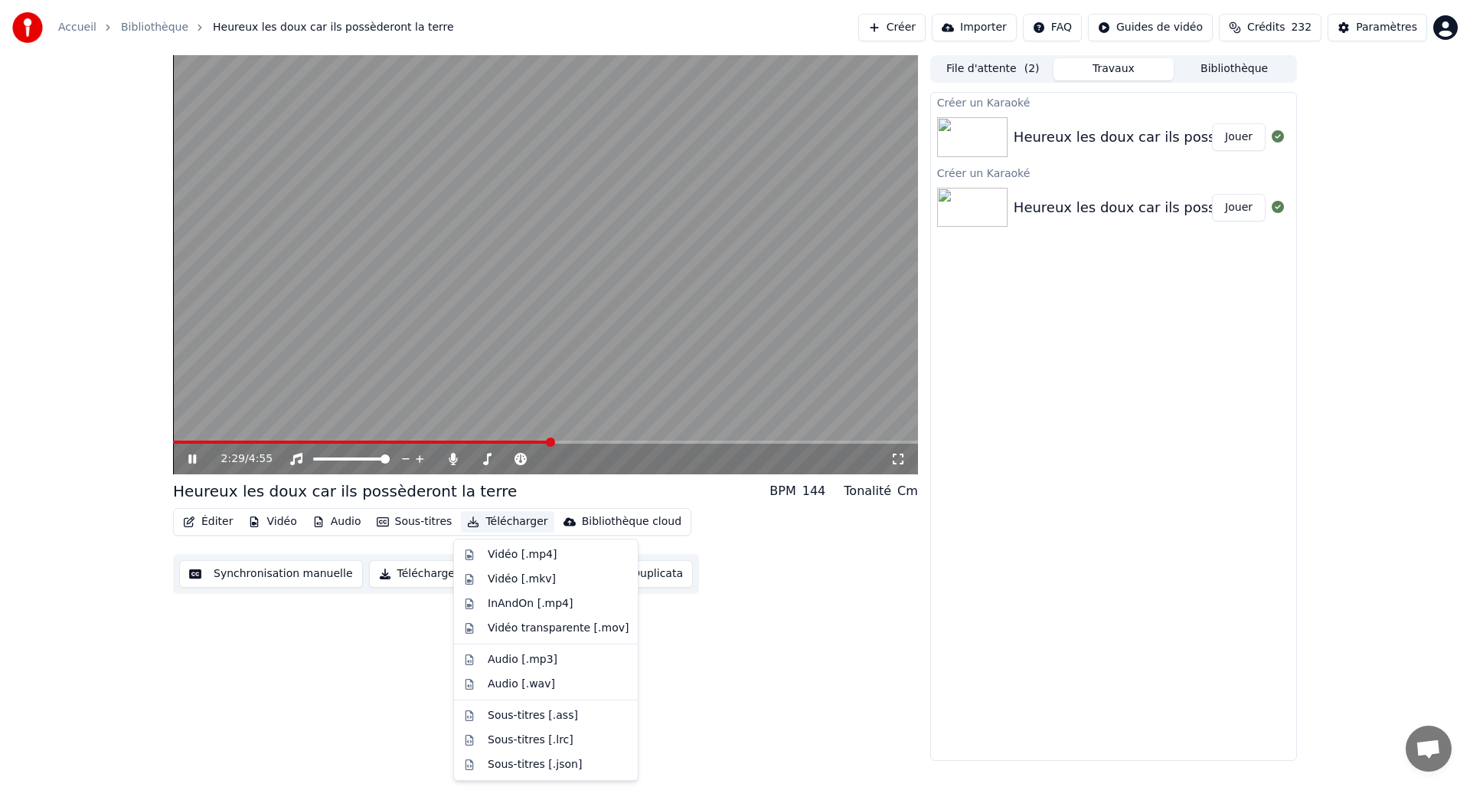
click at [508, 518] on button "Télécharger" at bounding box center [507, 521] width 93 height 21
drag, startPoint x: 516, startPoint y: 553, endPoint x: 577, endPoint y: 541, distance: 62.3
click at [515, 553] on div "Vidéo [.mp4]" at bounding box center [522, 554] width 69 height 15
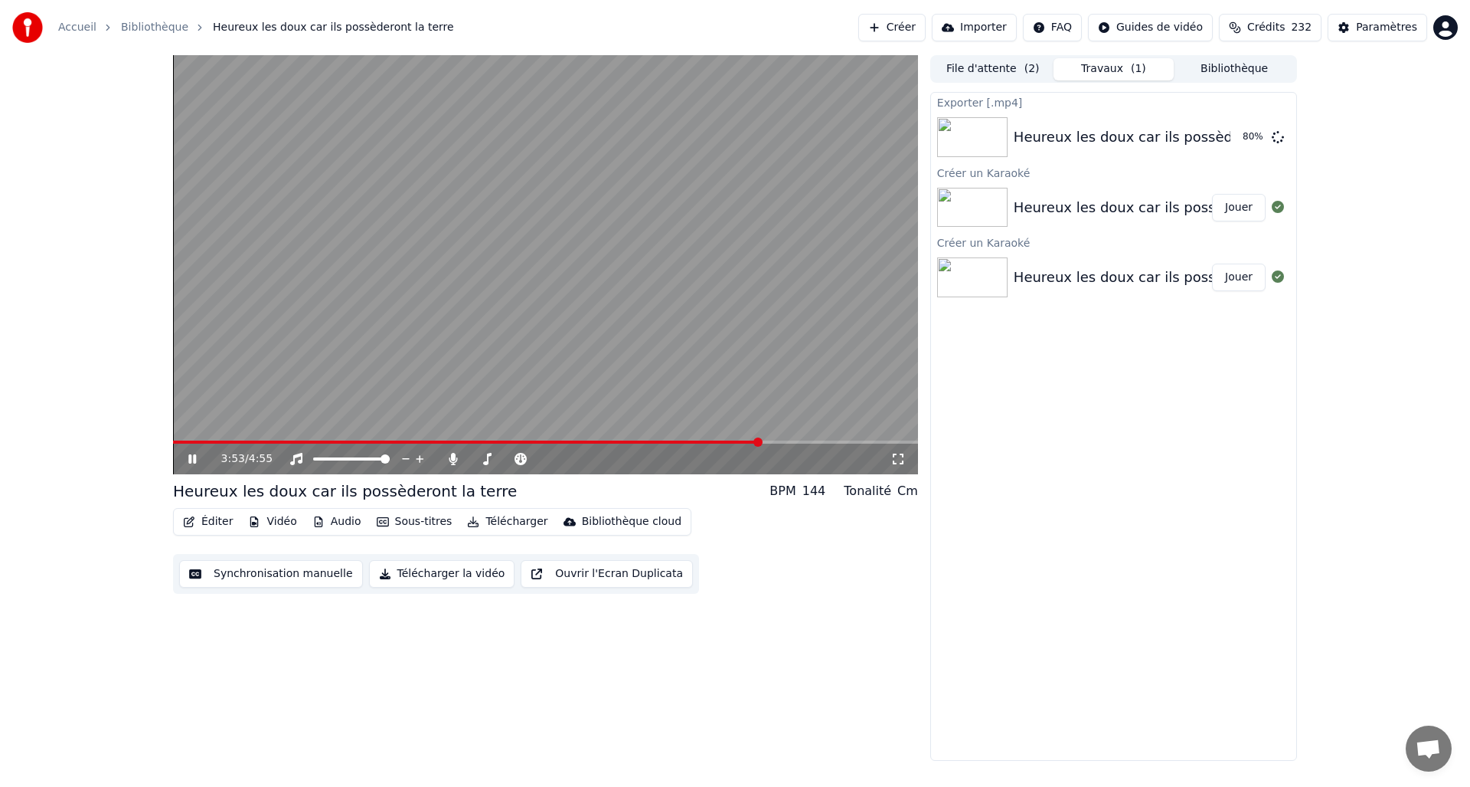
click at [660, 443] on div "3:53 / 4:55" at bounding box center [545, 458] width 745 height 31
click at [661, 440] on video at bounding box center [545, 264] width 745 height 419
click at [659, 441] on span at bounding box center [468, 441] width 590 height 3
click at [548, 371] on video at bounding box center [545, 264] width 745 height 419
click at [702, 442] on span at bounding box center [545, 441] width 745 height 3
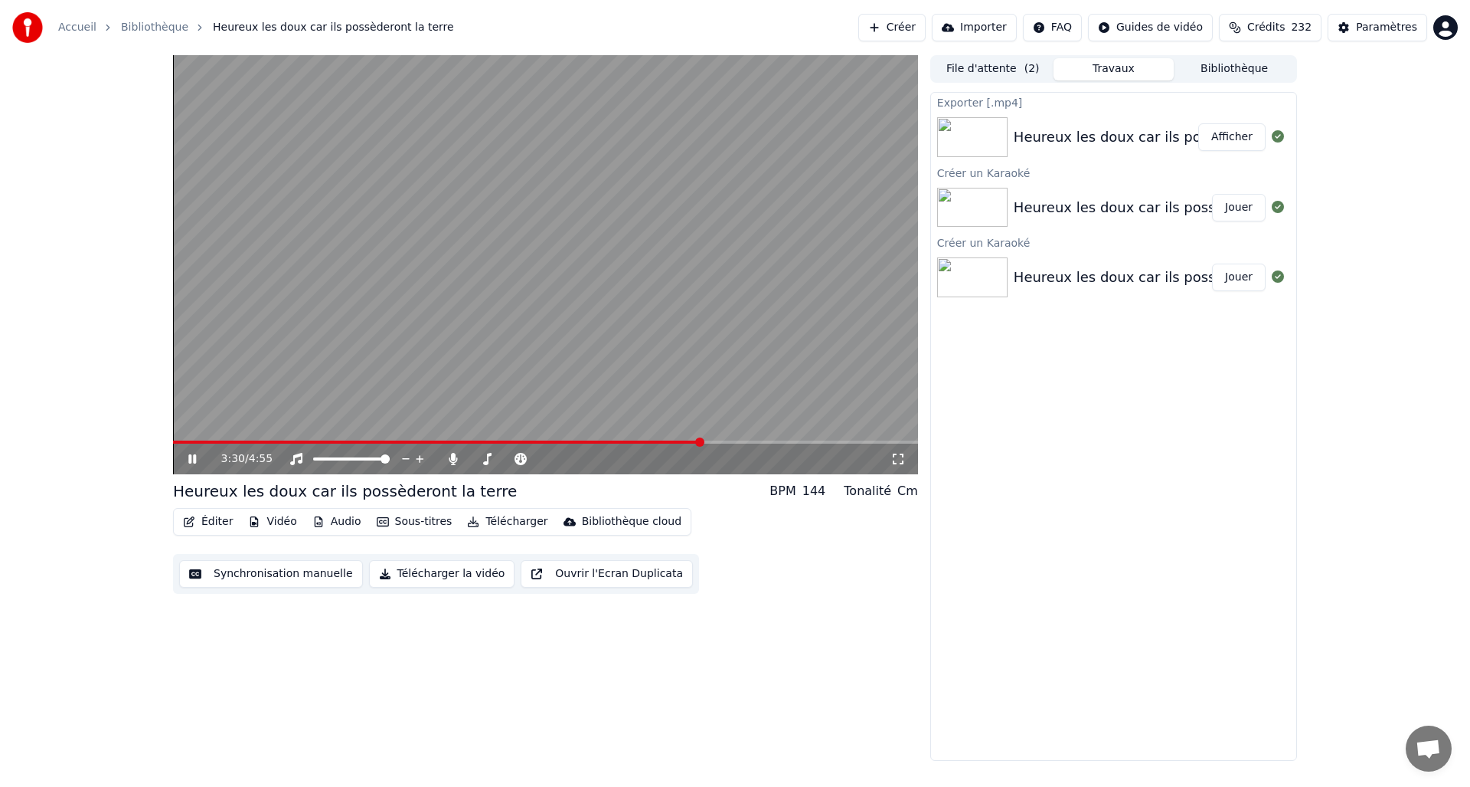
click at [682, 441] on span at bounding box center [545, 441] width 745 height 3
click at [598, 368] on video at bounding box center [545, 264] width 745 height 419
click at [666, 444] on div "3:22 / 4:55" at bounding box center [545, 458] width 745 height 31
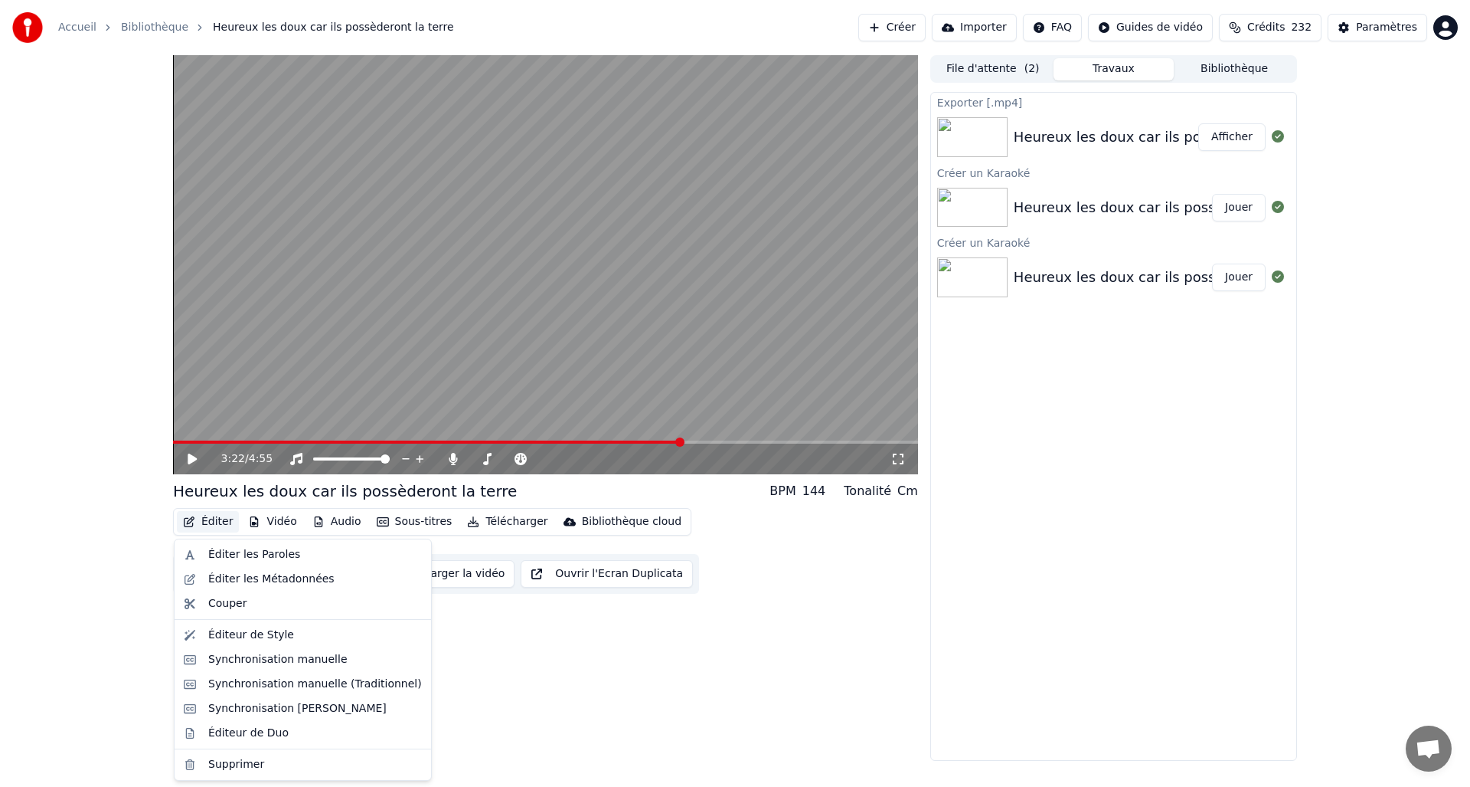
click at [213, 517] on button "Éditer" at bounding box center [208, 521] width 62 height 21
click at [254, 551] on div "Éditer les Paroles" at bounding box center [254, 554] width 92 height 15
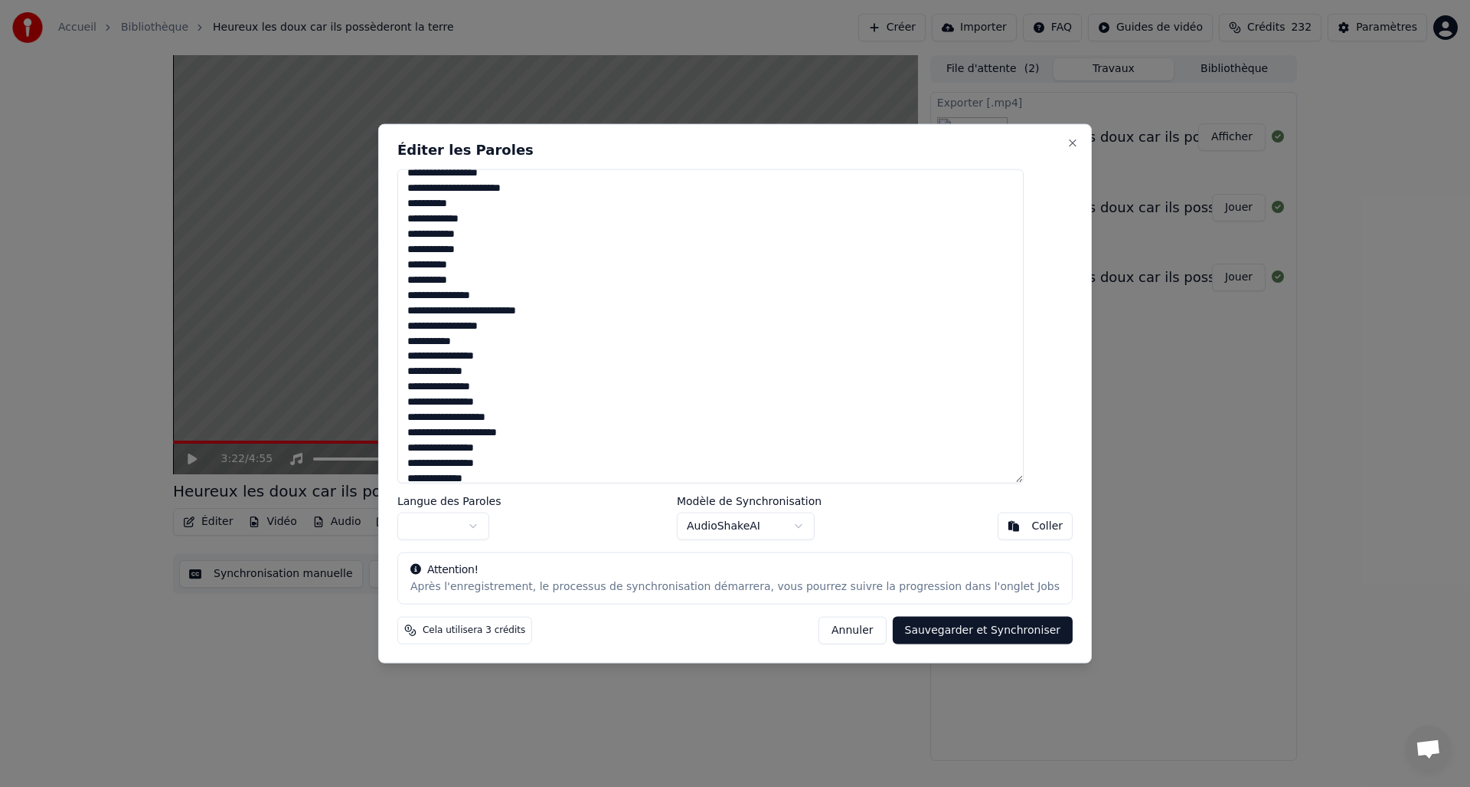
scroll to position [815, 0]
drag, startPoint x: 1225, startPoint y: 439, endPoint x: 1202, endPoint y: 437, distance: 23.1
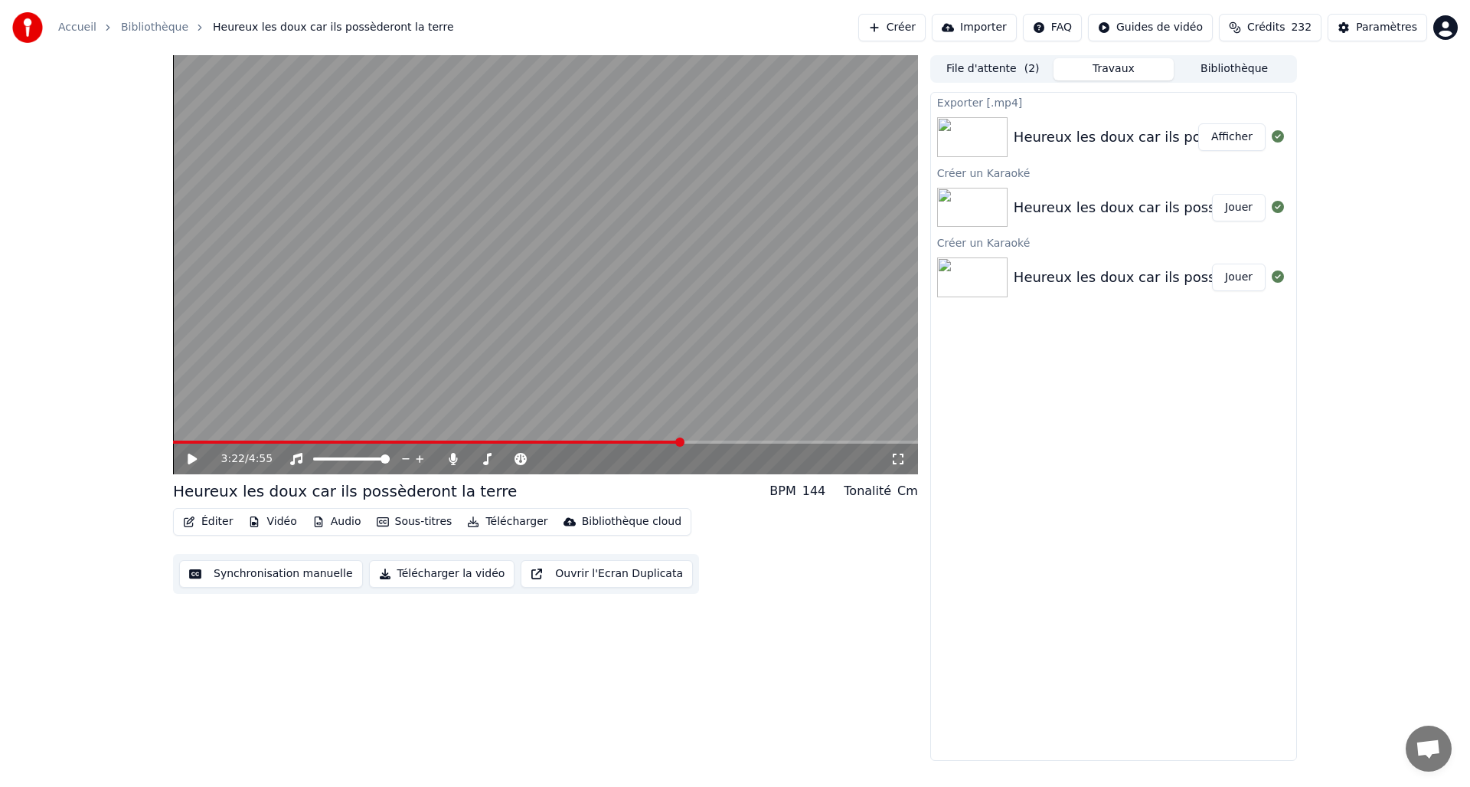
click at [187, 460] on icon at bounding box center [203, 459] width 36 height 12
click at [578, 440] on span at bounding box center [375, 441] width 405 height 3
click at [636, 440] on span at bounding box center [545, 441] width 745 height 3
click at [649, 440] on span at bounding box center [545, 441] width 745 height 3
click at [679, 440] on span at bounding box center [545, 441] width 745 height 3
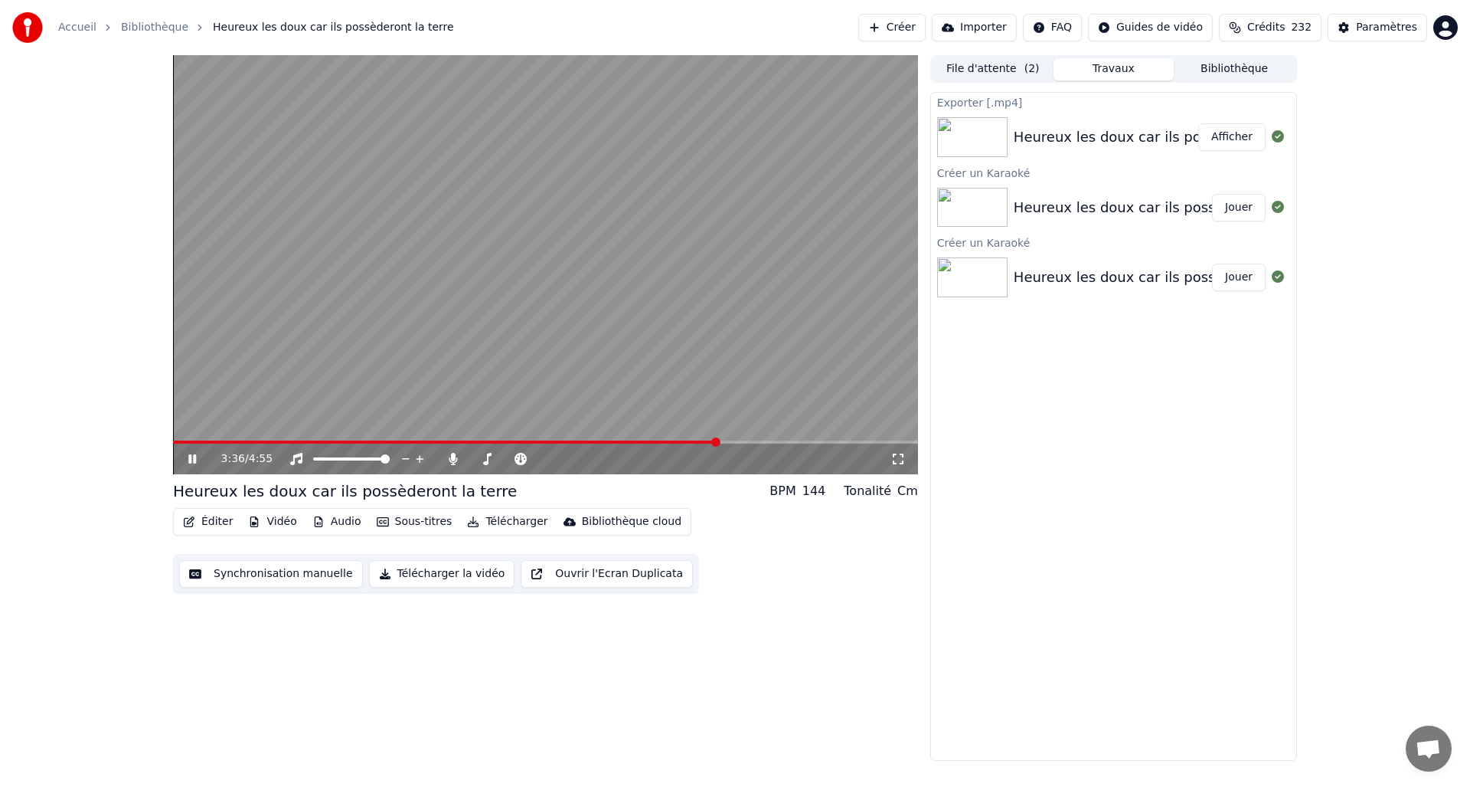
click at [189, 463] on icon at bounding box center [192, 458] width 8 height 9
click at [214, 522] on button "Éditer" at bounding box center [208, 521] width 62 height 21
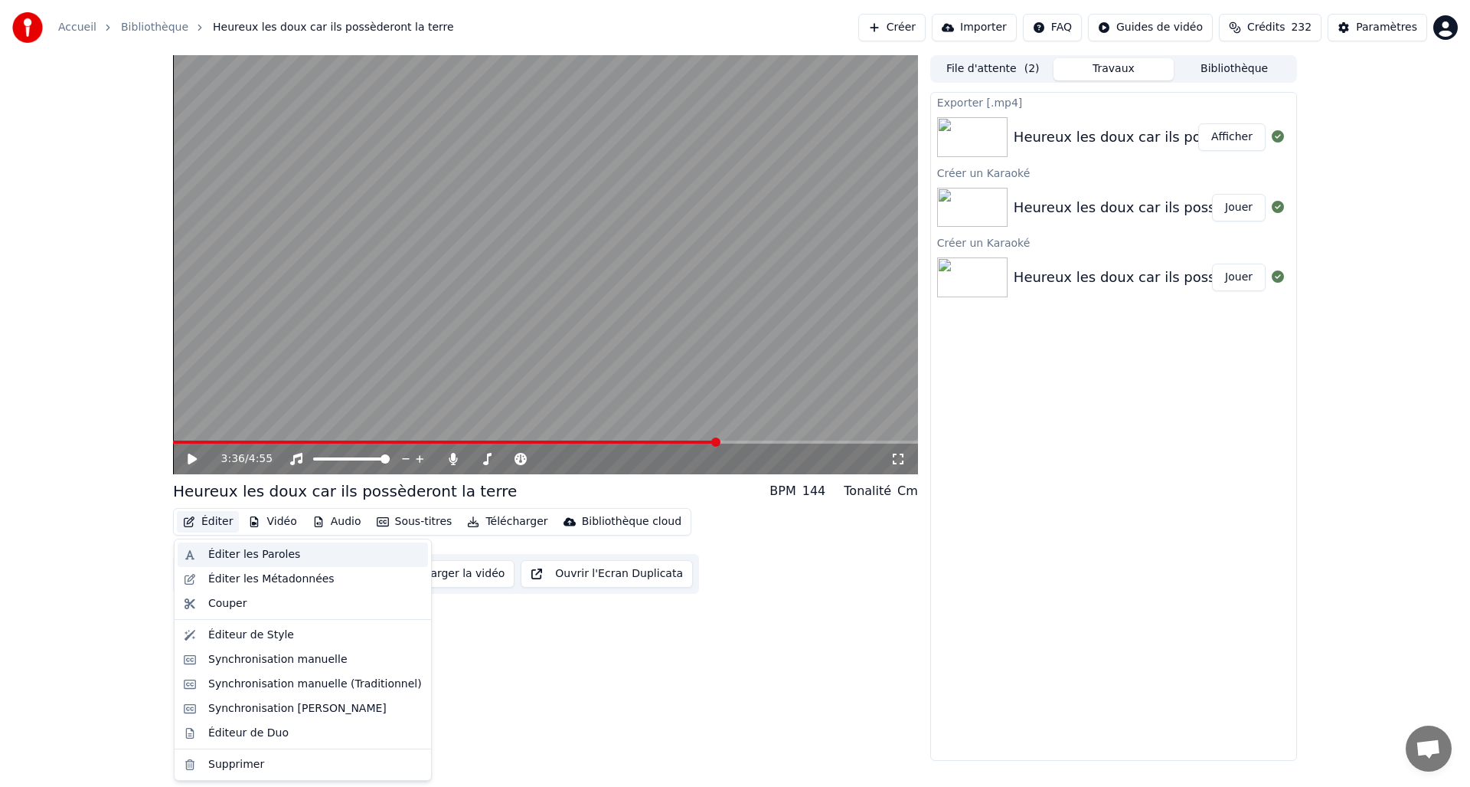
click at [244, 552] on div "Éditer les Paroles" at bounding box center [254, 554] width 92 height 15
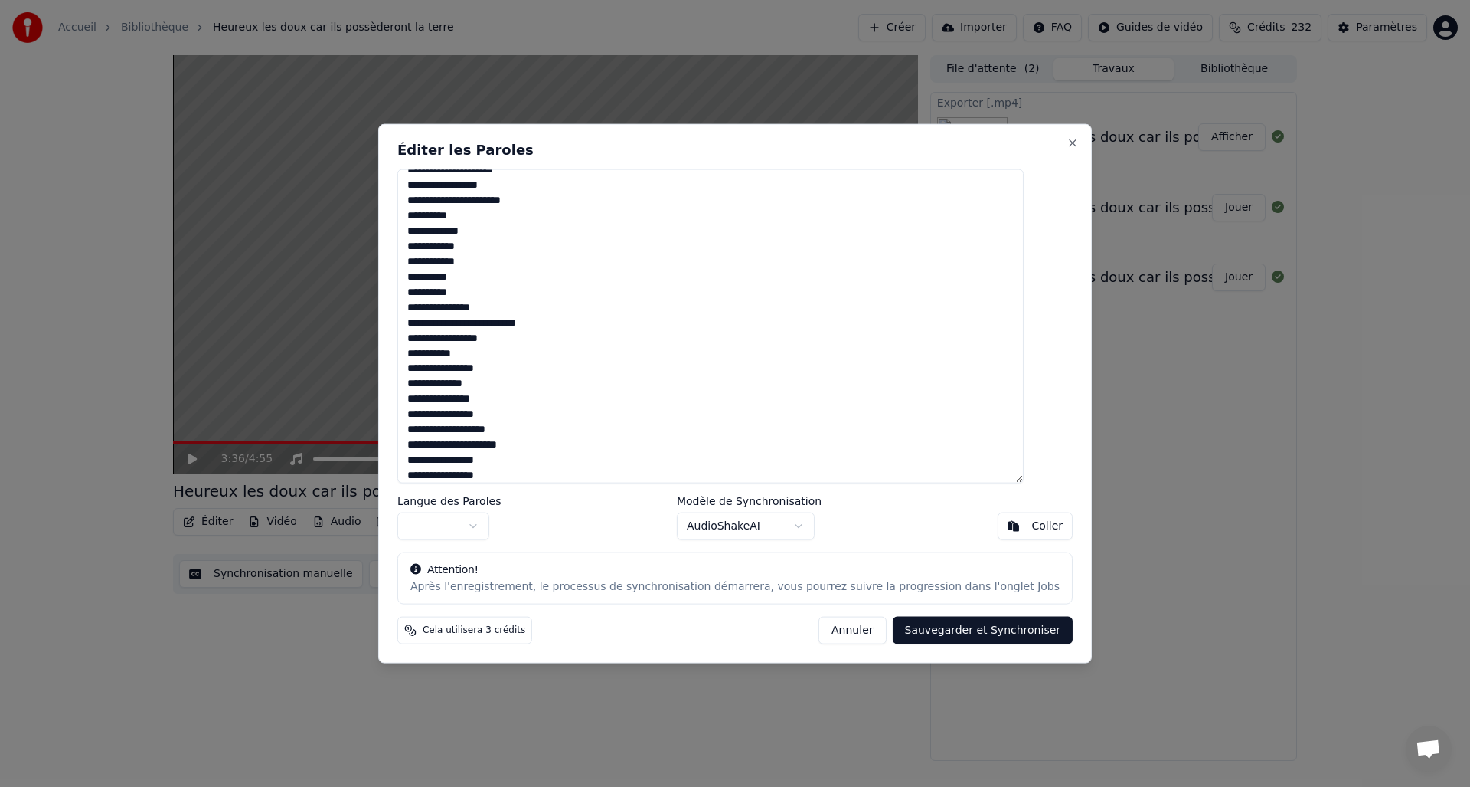
scroll to position [807, 0]
drag, startPoint x: 432, startPoint y: 325, endPoint x: 632, endPoint y: 338, distance: 200.3
click at [563, 326] on textarea at bounding box center [710, 325] width 626 height 315
type textarea "**********"
click at [933, 632] on button "Sauvegarder et Synchroniser" at bounding box center [983, 631] width 181 height 28
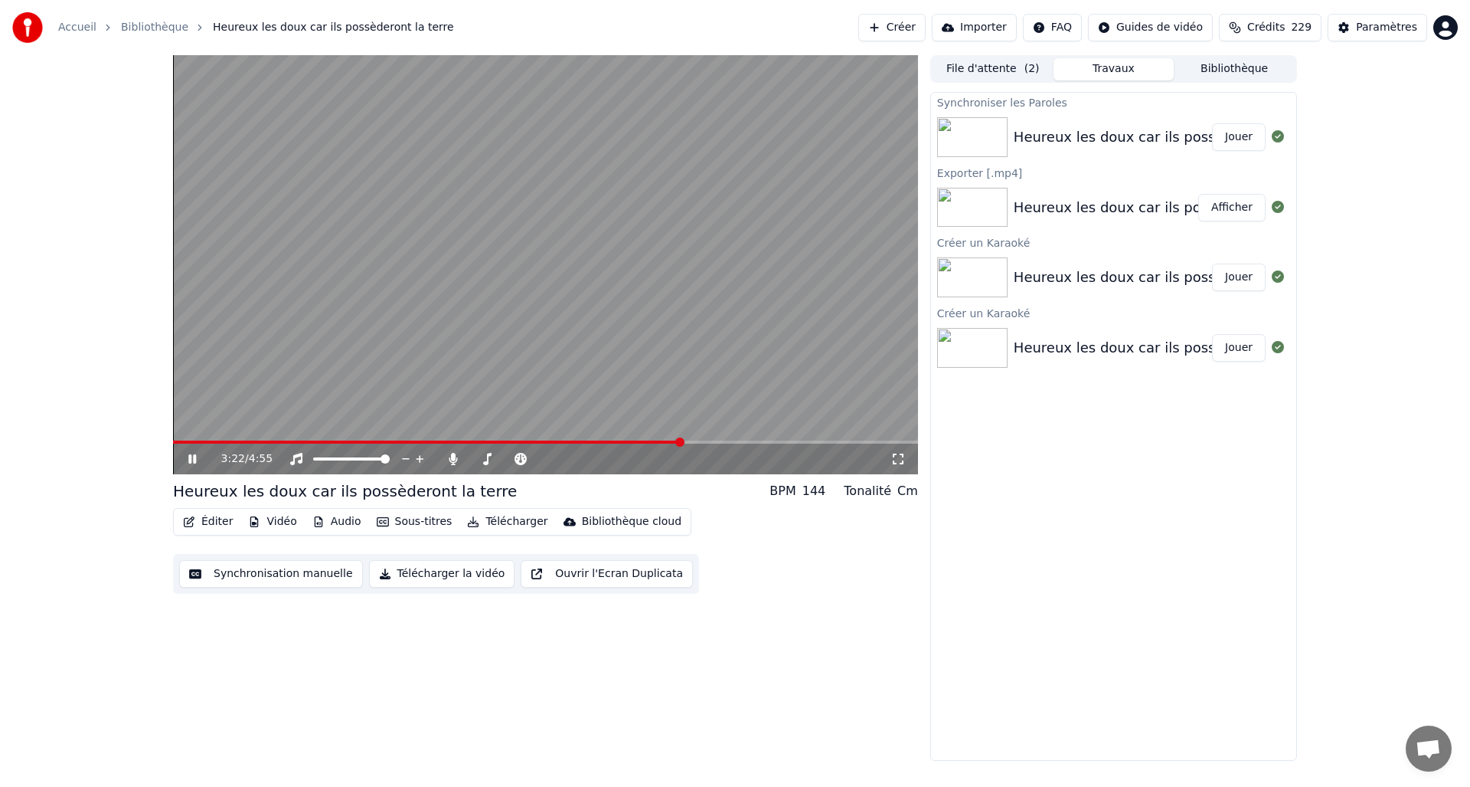
click at [682, 440] on span at bounding box center [427, 441] width 509 height 3
click at [195, 456] on icon at bounding box center [203, 459] width 36 height 12
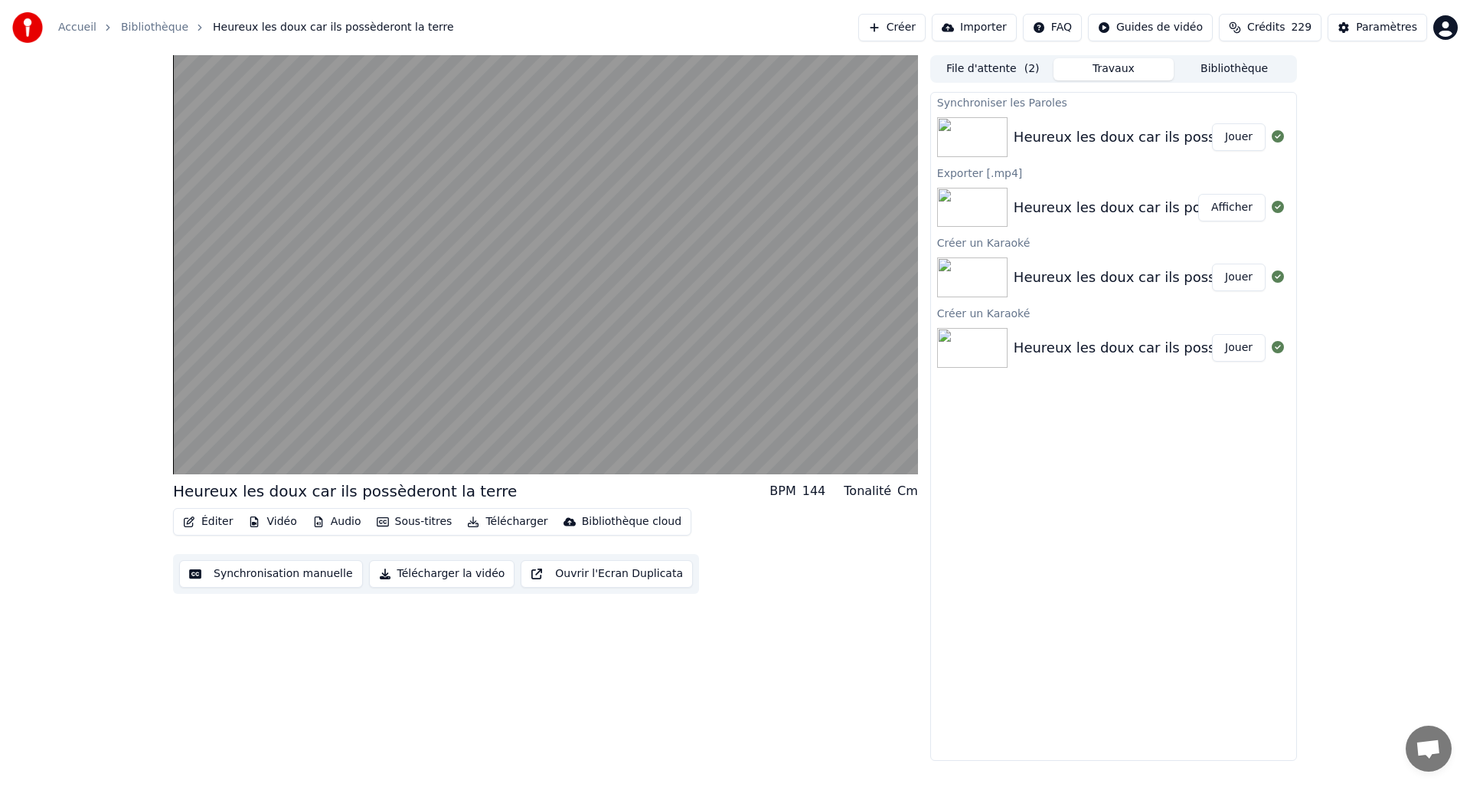
click at [208, 522] on button "Éditer" at bounding box center [208, 521] width 62 height 21
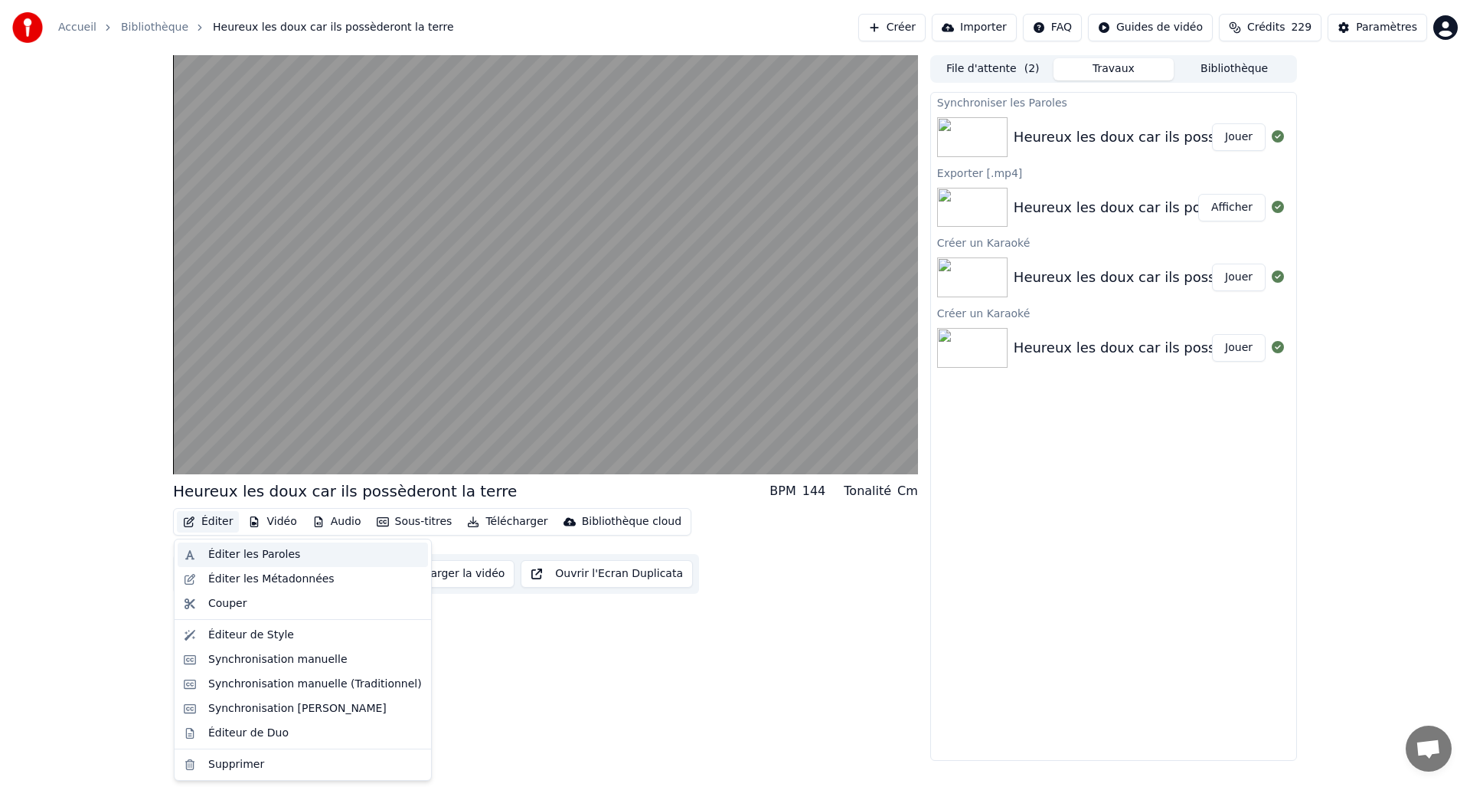
click at [234, 556] on div "Éditer les Paroles" at bounding box center [254, 554] width 92 height 15
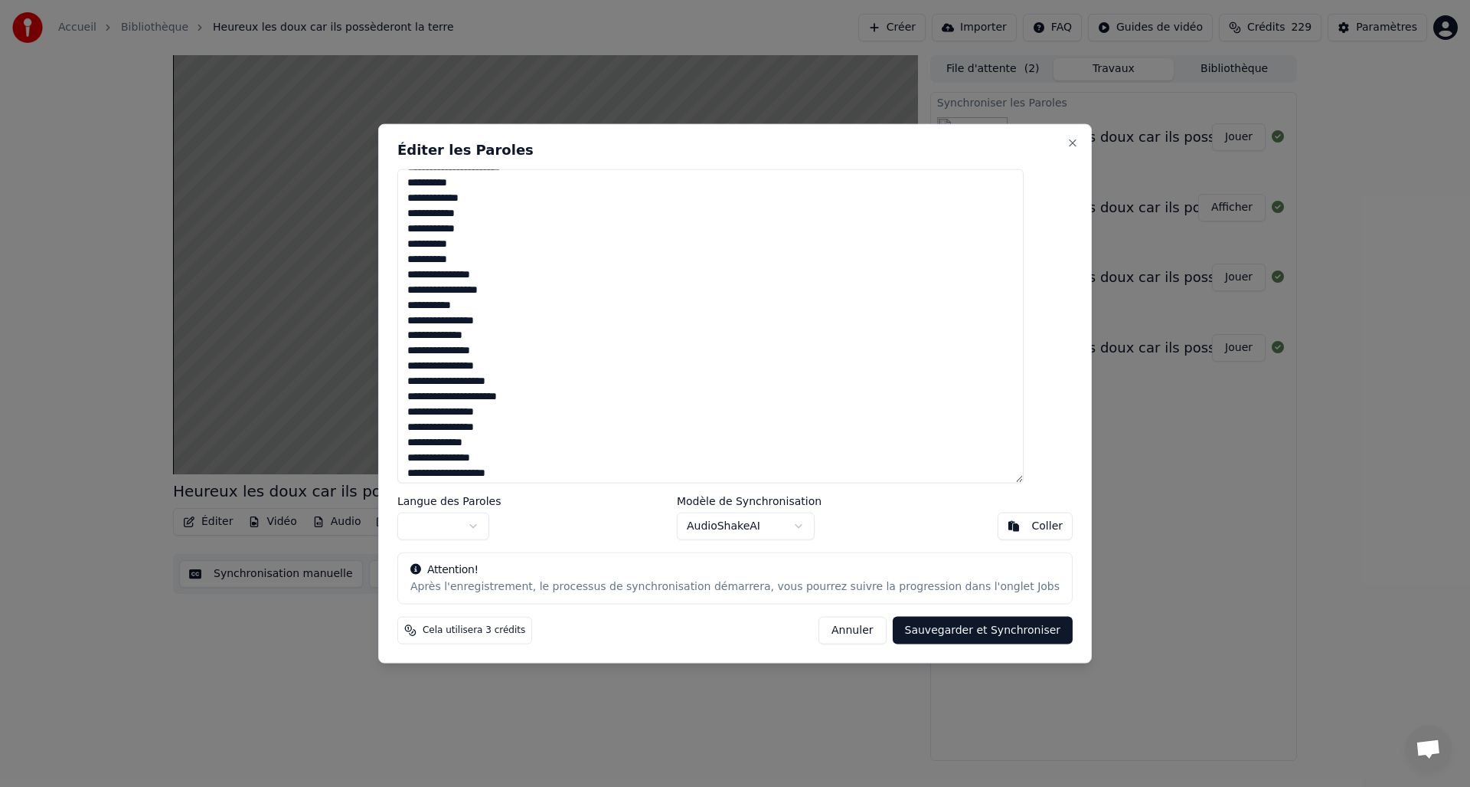
scroll to position [924, 0]
drag, startPoint x: 504, startPoint y: 421, endPoint x: 554, endPoint y: 421, distance: 49.8
click at [504, 421] on textarea at bounding box center [710, 325] width 626 height 315
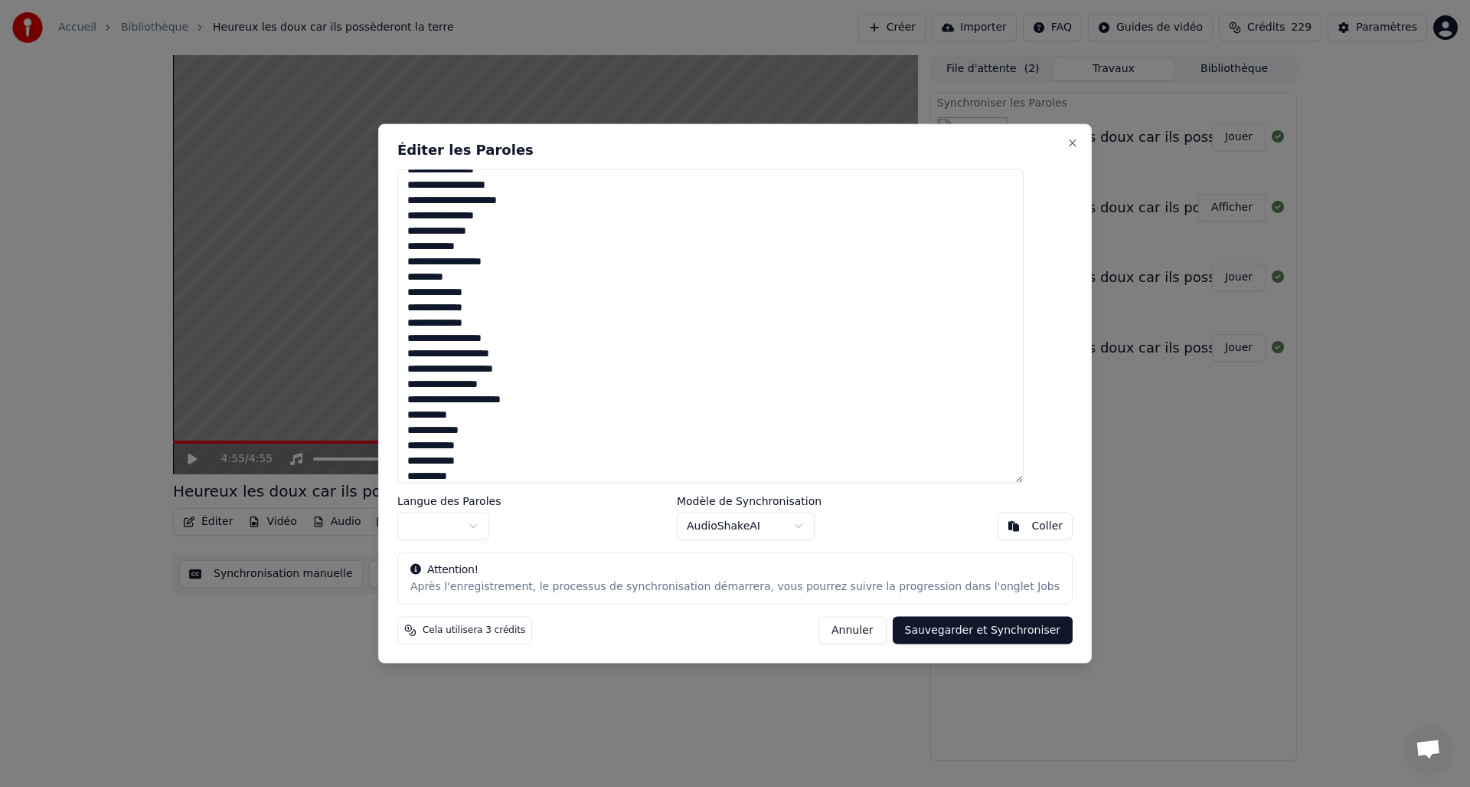
scroll to position [620, 0]
drag, startPoint x: 486, startPoint y: 388, endPoint x: 503, endPoint y: 391, distance: 17.1
click at [486, 388] on textarea at bounding box center [710, 325] width 626 height 315
drag, startPoint x: 483, startPoint y: 387, endPoint x: 527, endPoint y: 387, distance: 43.7
click at [486, 386] on textarea at bounding box center [710, 325] width 626 height 315
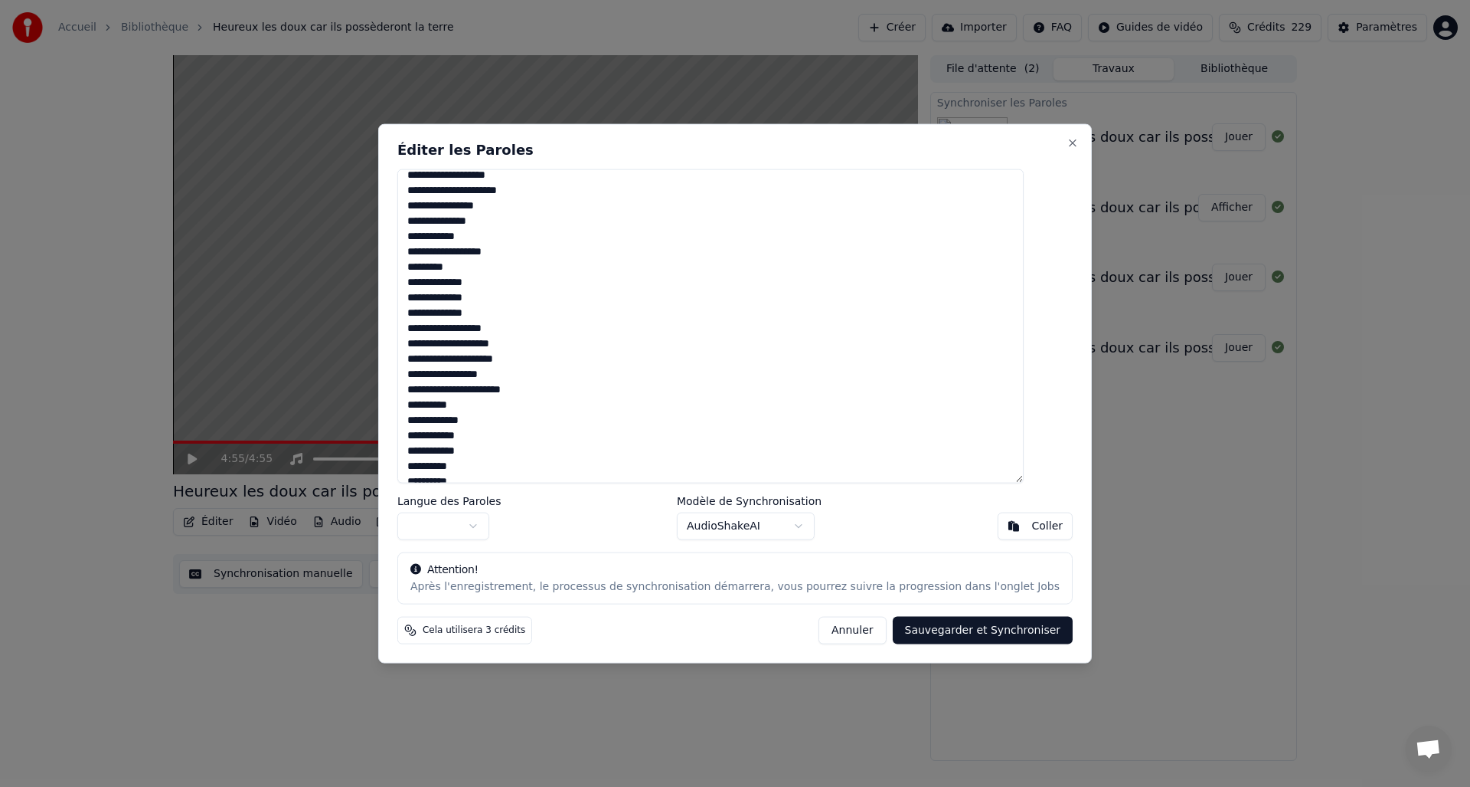
type textarea "**********"
click at [943, 632] on button "Sauvegarder et Synchroniser" at bounding box center [983, 631] width 181 height 28
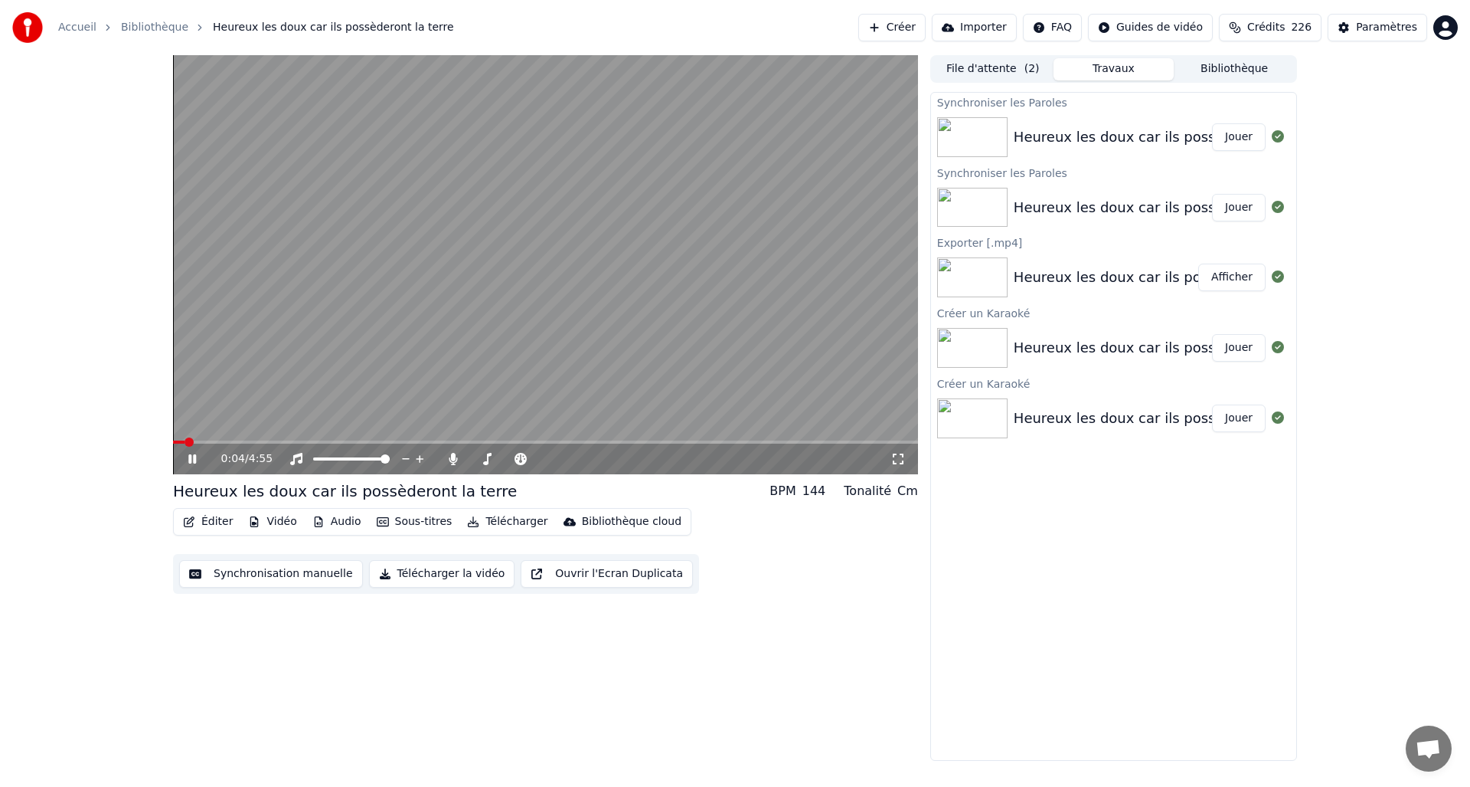
click at [1248, 140] on button "Jouer" at bounding box center [1239, 137] width 54 height 28
click at [564, 443] on span at bounding box center [545, 441] width 745 height 3
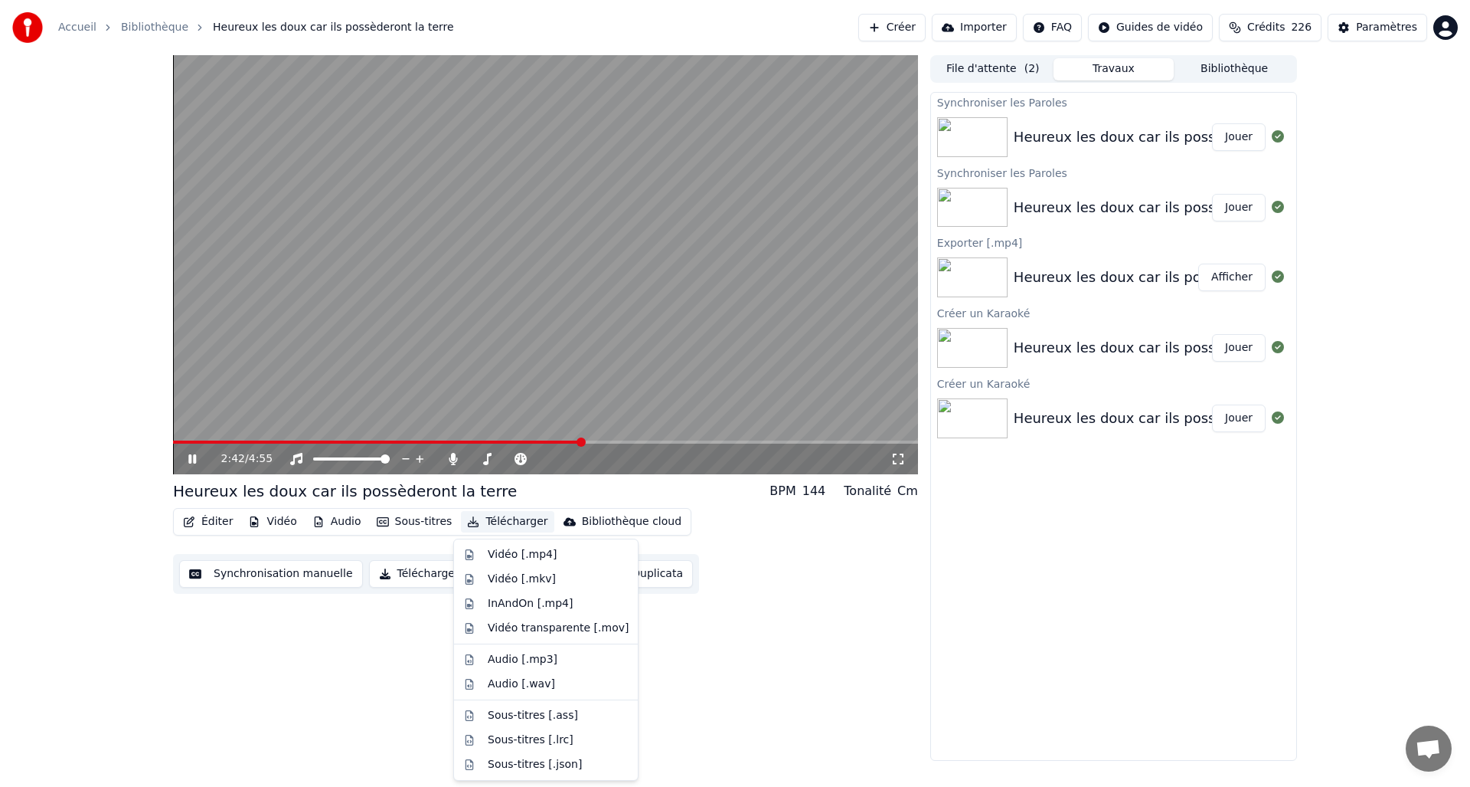
click at [522, 519] on button "Télécharger" at bounding box center [507, 521] width 93 height 21
drag, startPoint x: 528, startPoint y: 554, endPoint x: 536, endPoint y: 551, distance: 8.7
click at [528, 554] on div "Vidéo [.mp4]" at bounding box center [522, 554] width 69 height 15
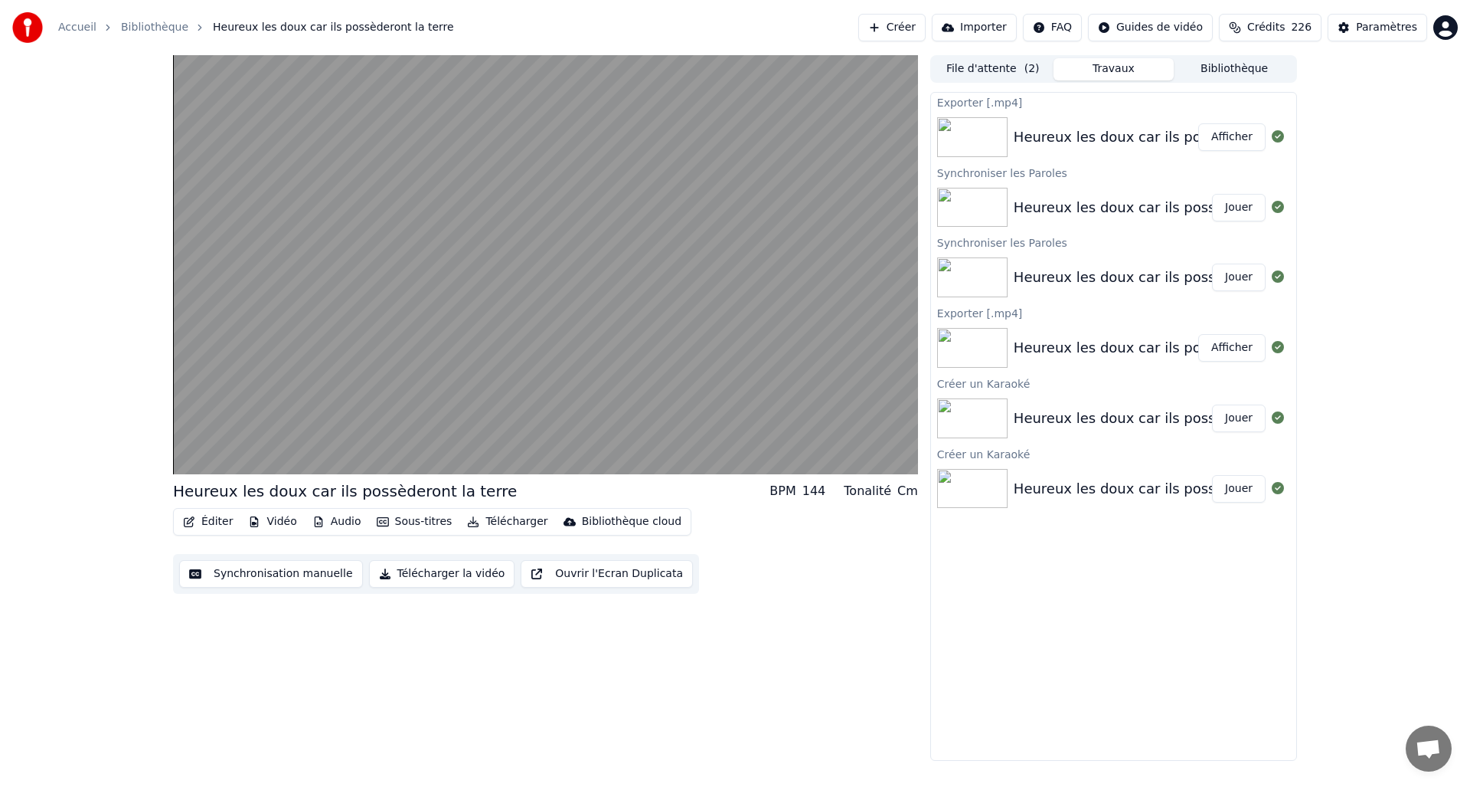
click at [1229, 141] on button "Afficher" at bounding box center [1232, 137] width 67 height 28
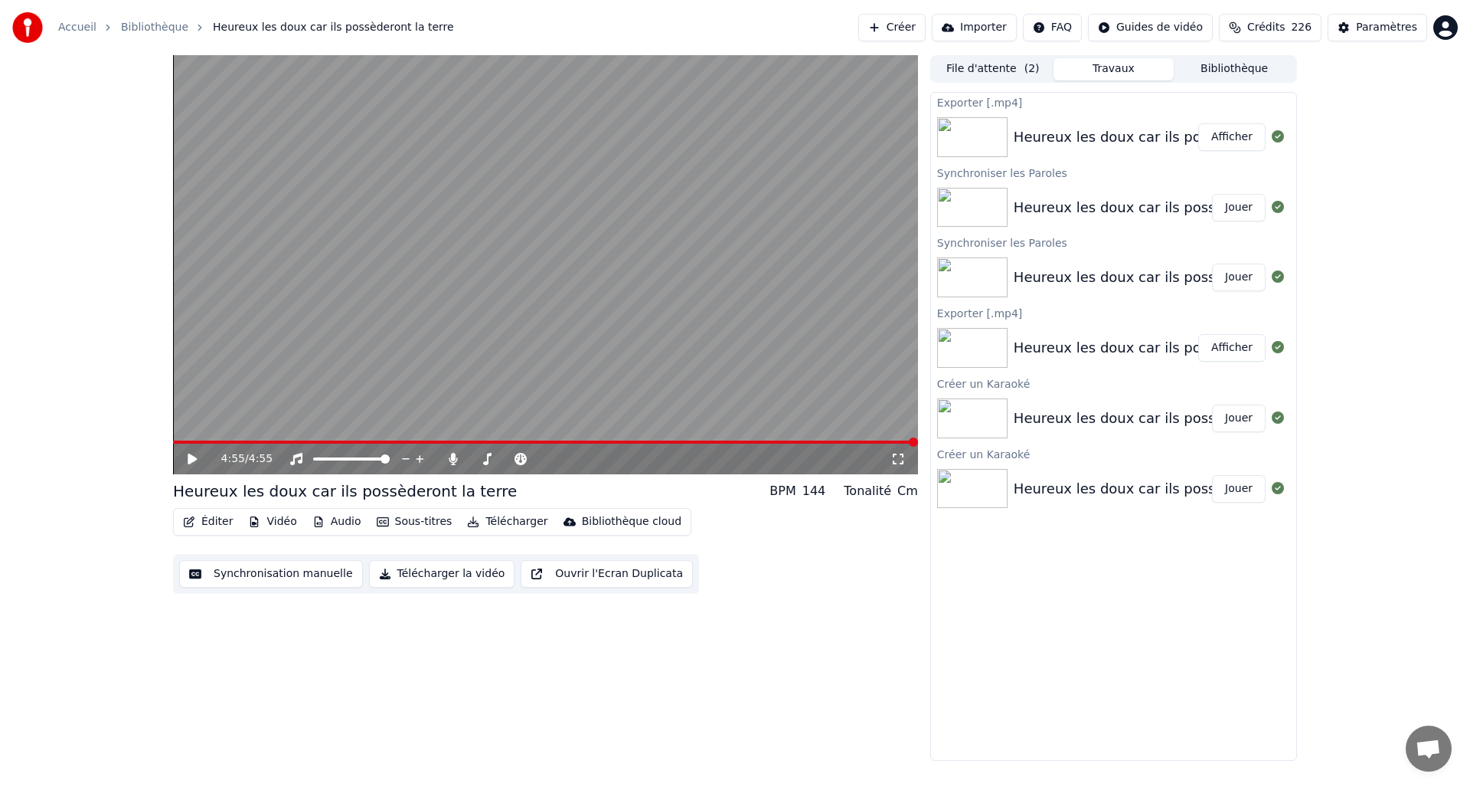
click at [1228, 135] on button "Afficher" at bounding box center [1232, 137] width 67 height 28
